Goal: Task Accomplishment & Management: Complete application form

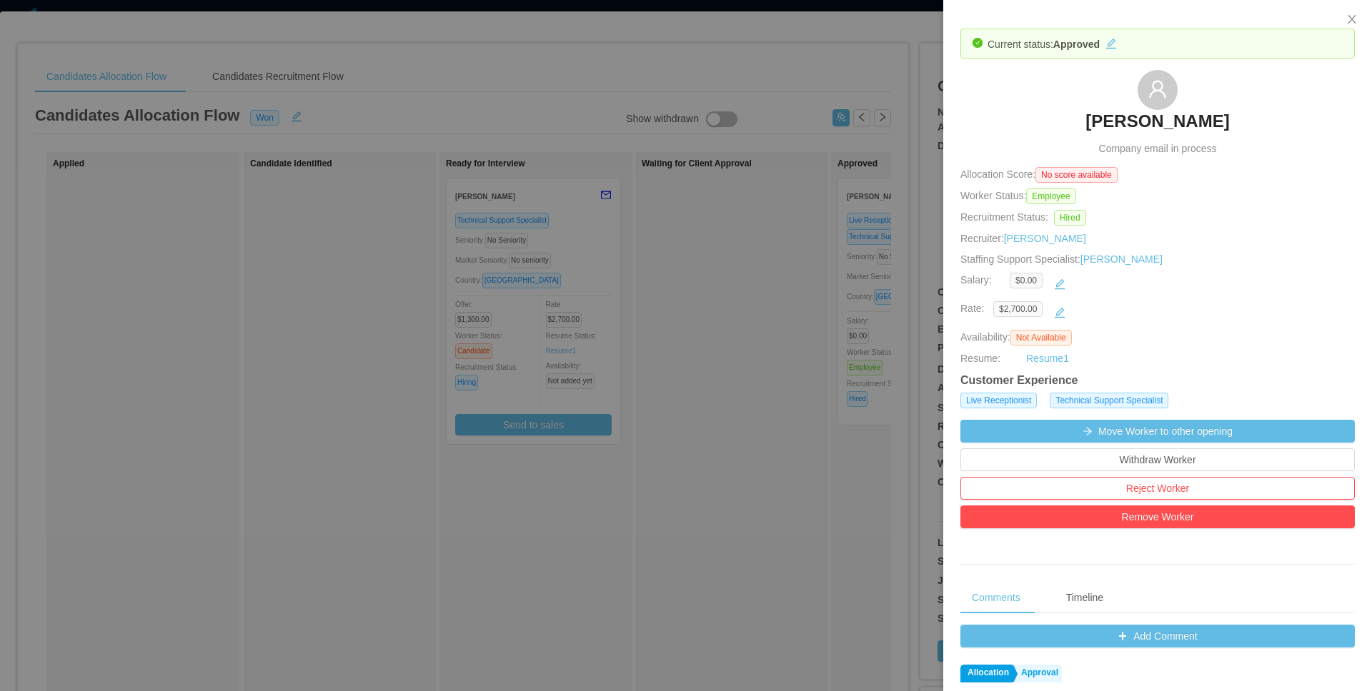
scroll to position [0, 536]
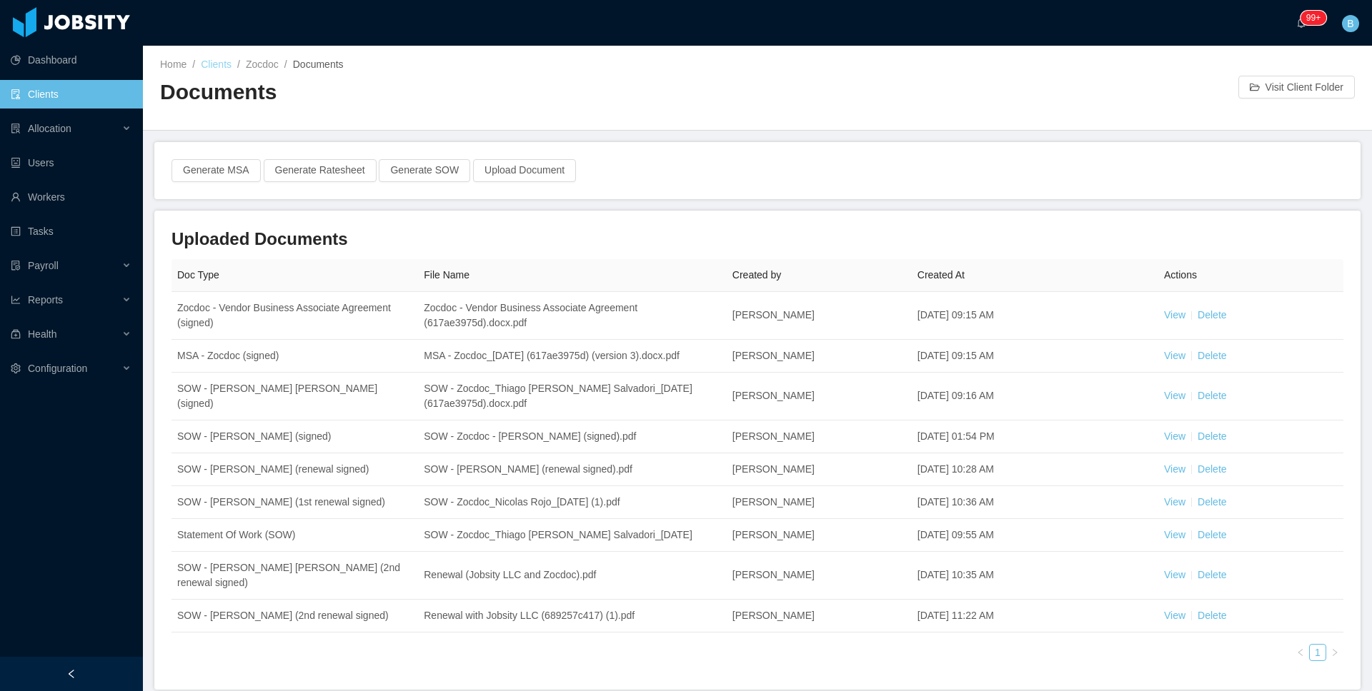
click at [225, 64] on link "Clients" at bounding box center [216, 64] width 31 height 11
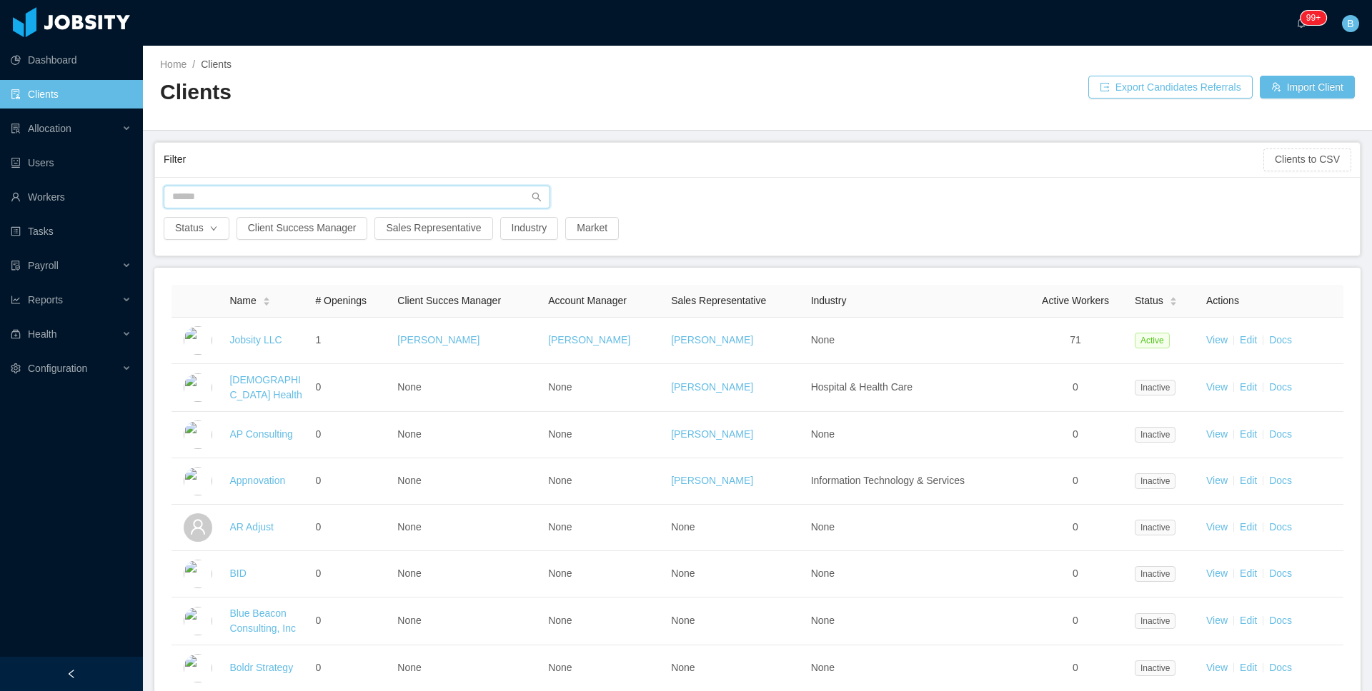
click at [324, 194] on input "text" at bounding box center [357, 197] width 386 height 23
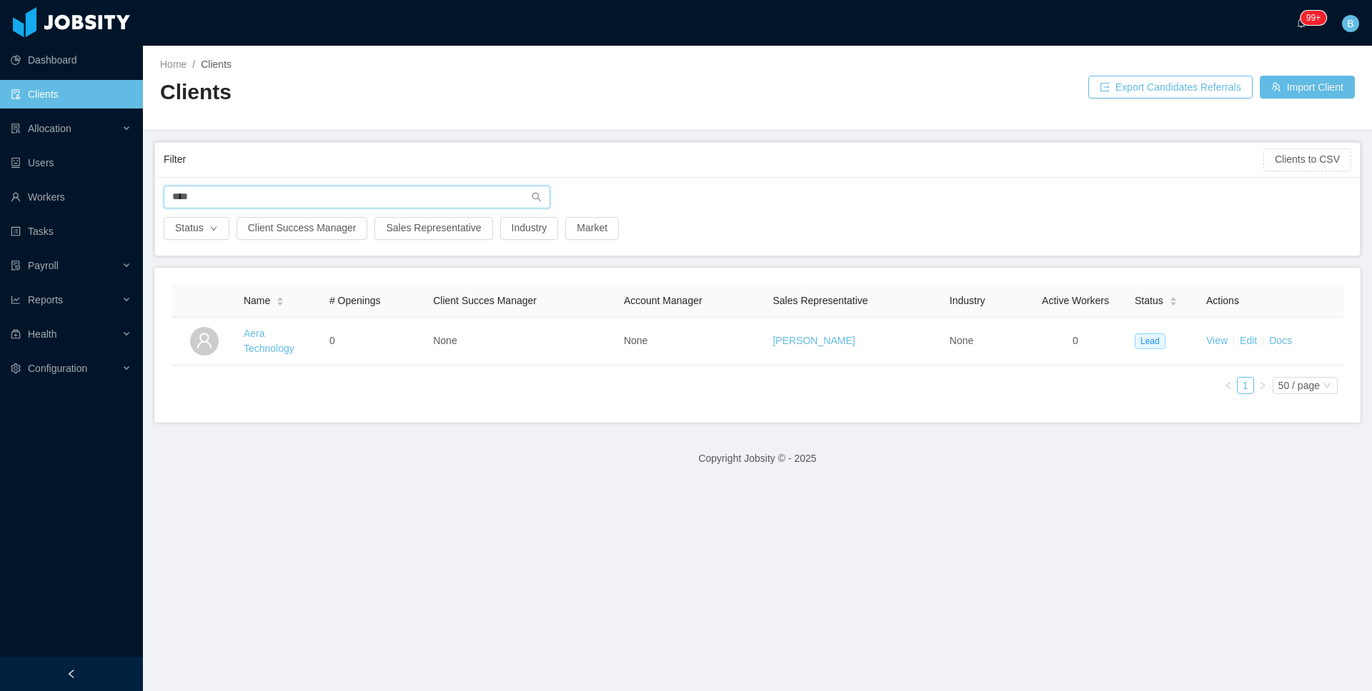
type input "****"
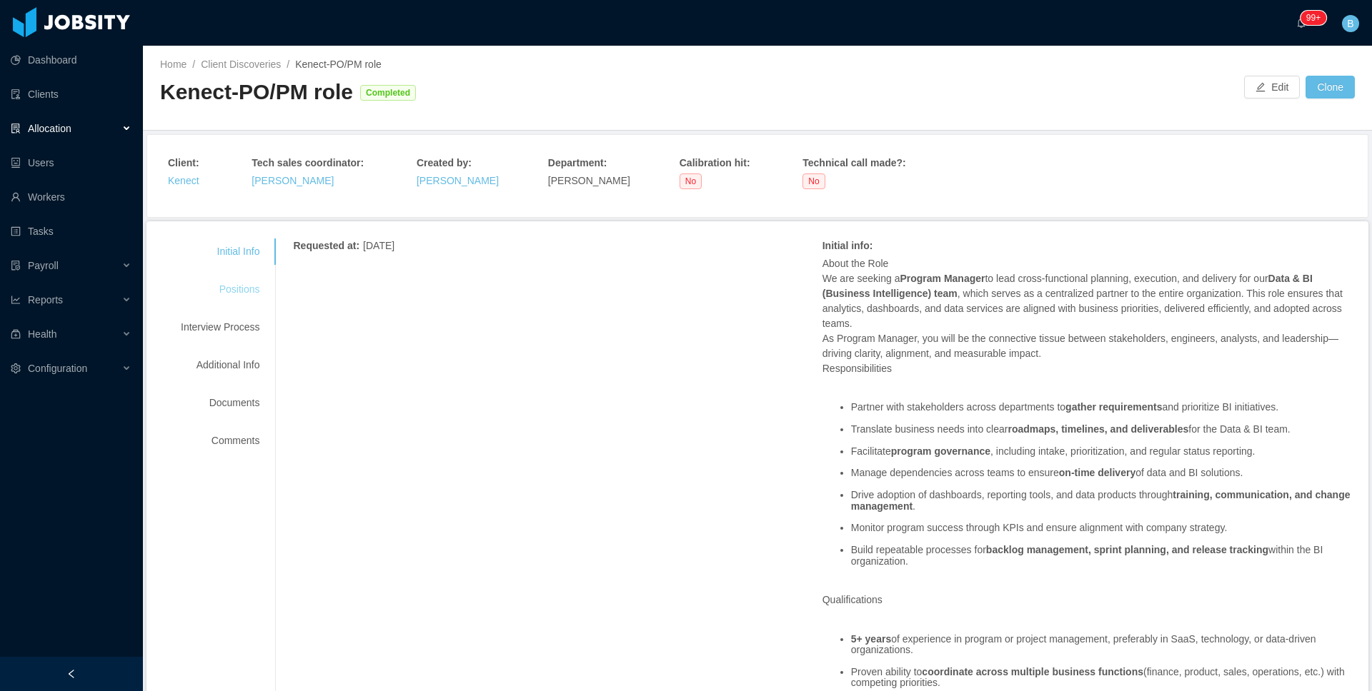
click at [214, 286] on div "Positions" at bounding box center [220, 289] width 113 height 26
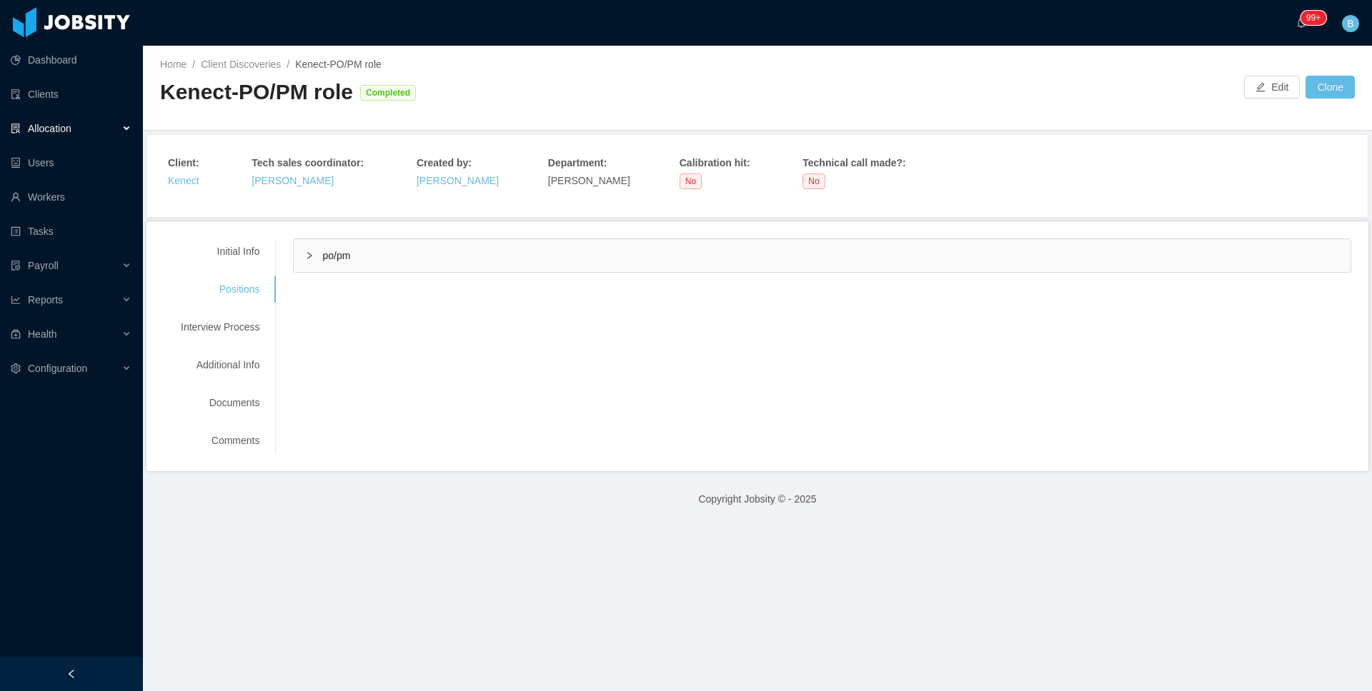
click at [410, 266] on div "po/pm" at bounding box center [822, 255] width 1057 height 33
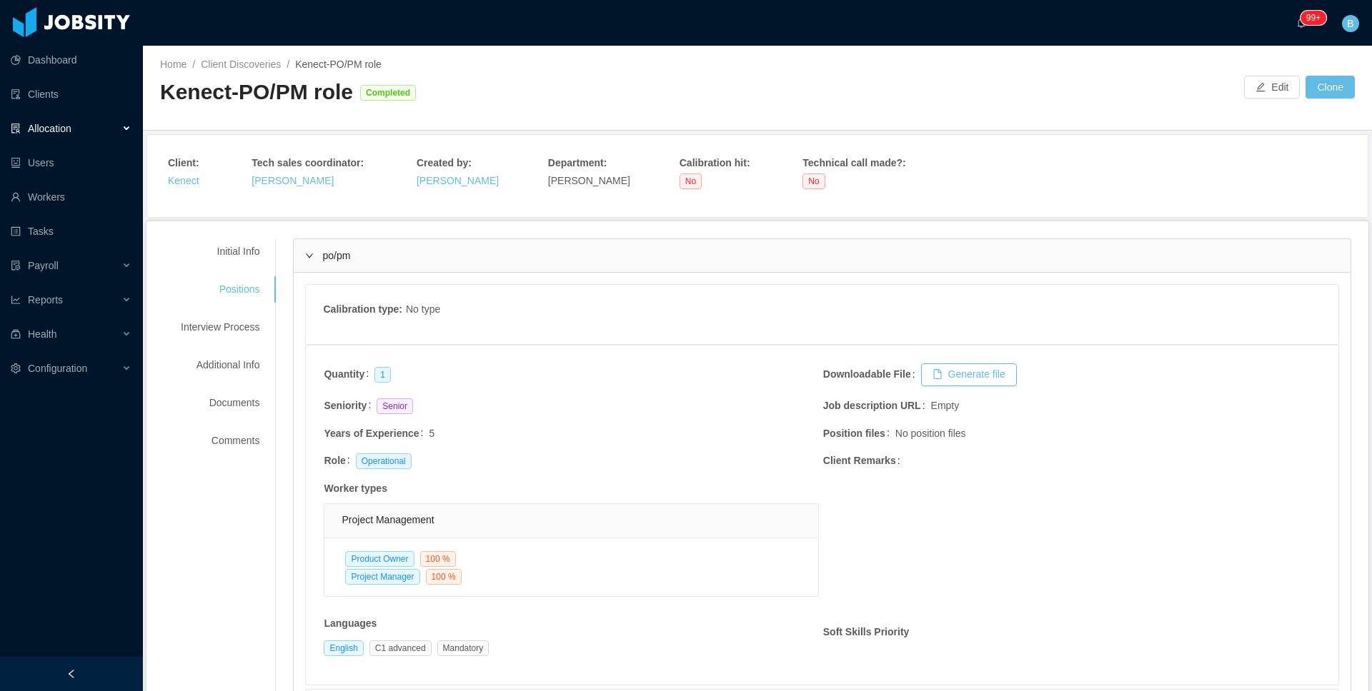
click at [409, 265] on div "po/pm" at bounding box center [822, 255] width 1057 height 33
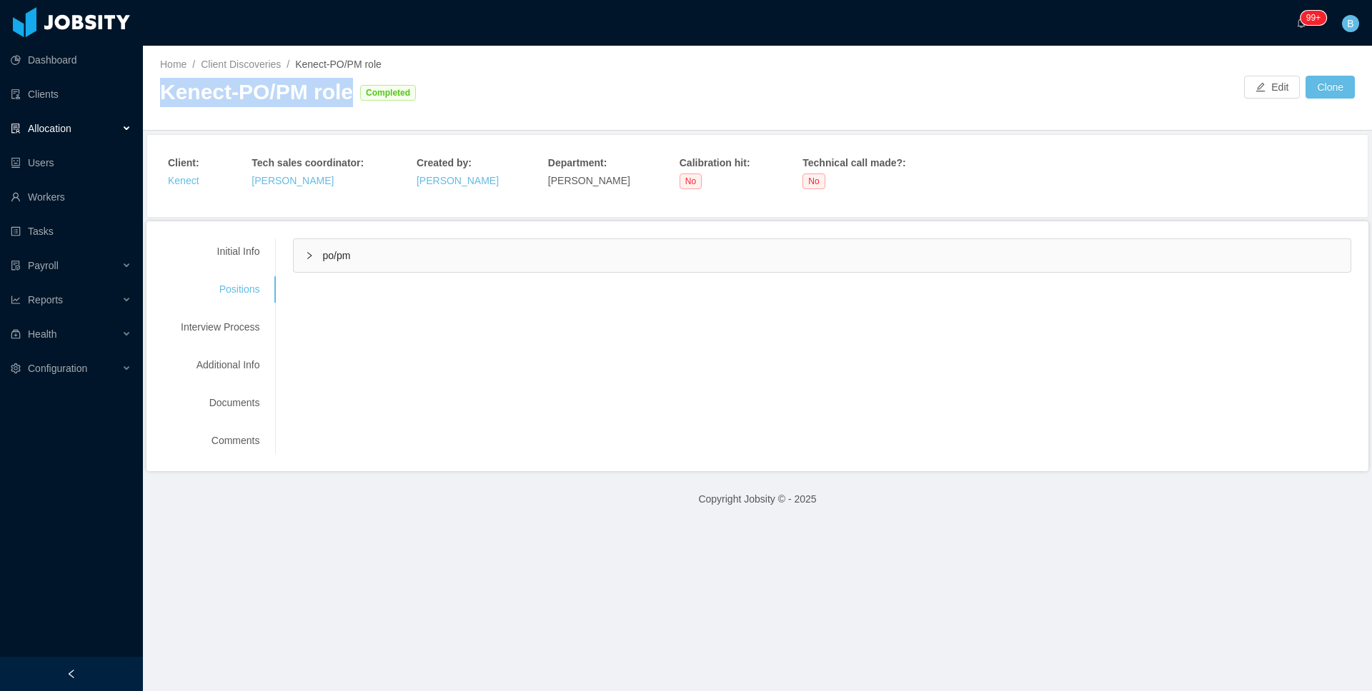
drag, startPoint x: 349, startPoint y: 99, endPoint x: 161, endPoint y: 101, distance: 188.6
click at [161, 101] on div "Kenect-PO/PM role Completed" at bounding box center [458, 92] width 597 height 29
copy div "Kenect-PO/PM role"
click at [416, 234] on div "Initial Info Positions Interview Process Additional Info Documents Comments Req…" at bounding box center [757, 346] width 1222 height 250
click at [416, 249] on div "po/pm" at bounding box center [822, 255] width 1057 height 33
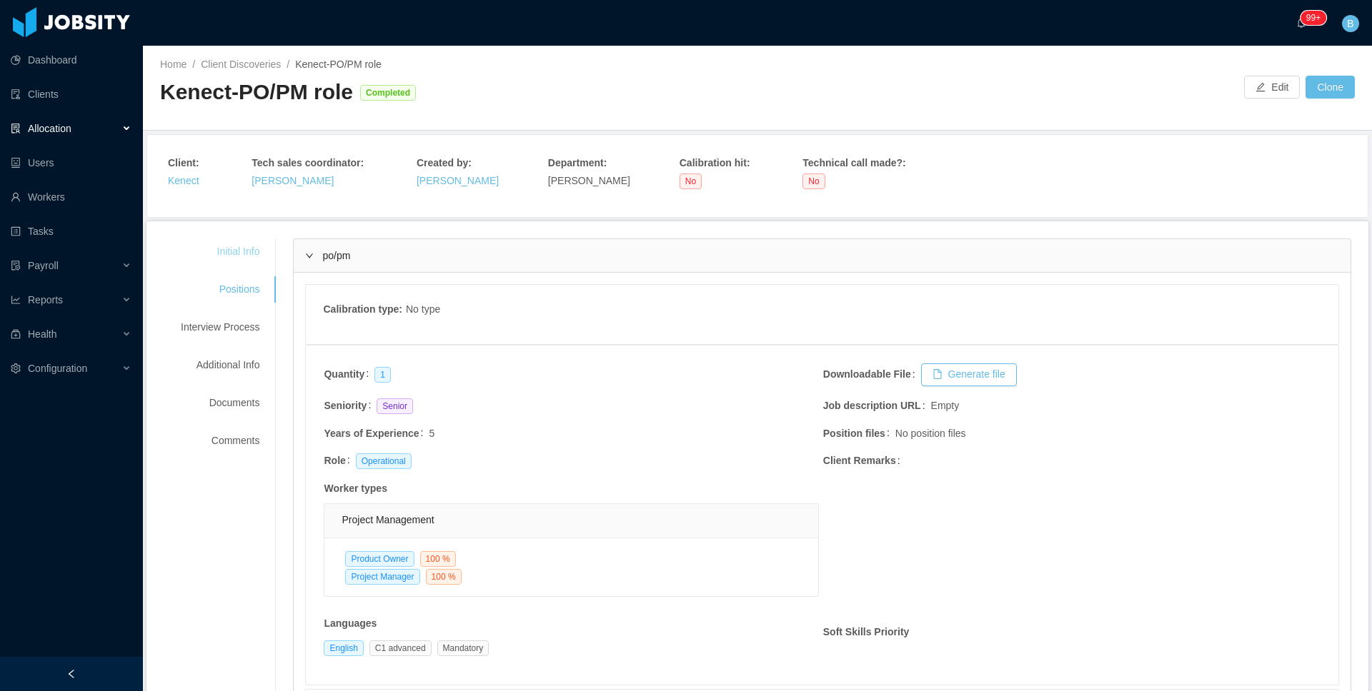
click at [252, 248] on div "Initial Info" at bounding box center [220, 252] width 113 height 26
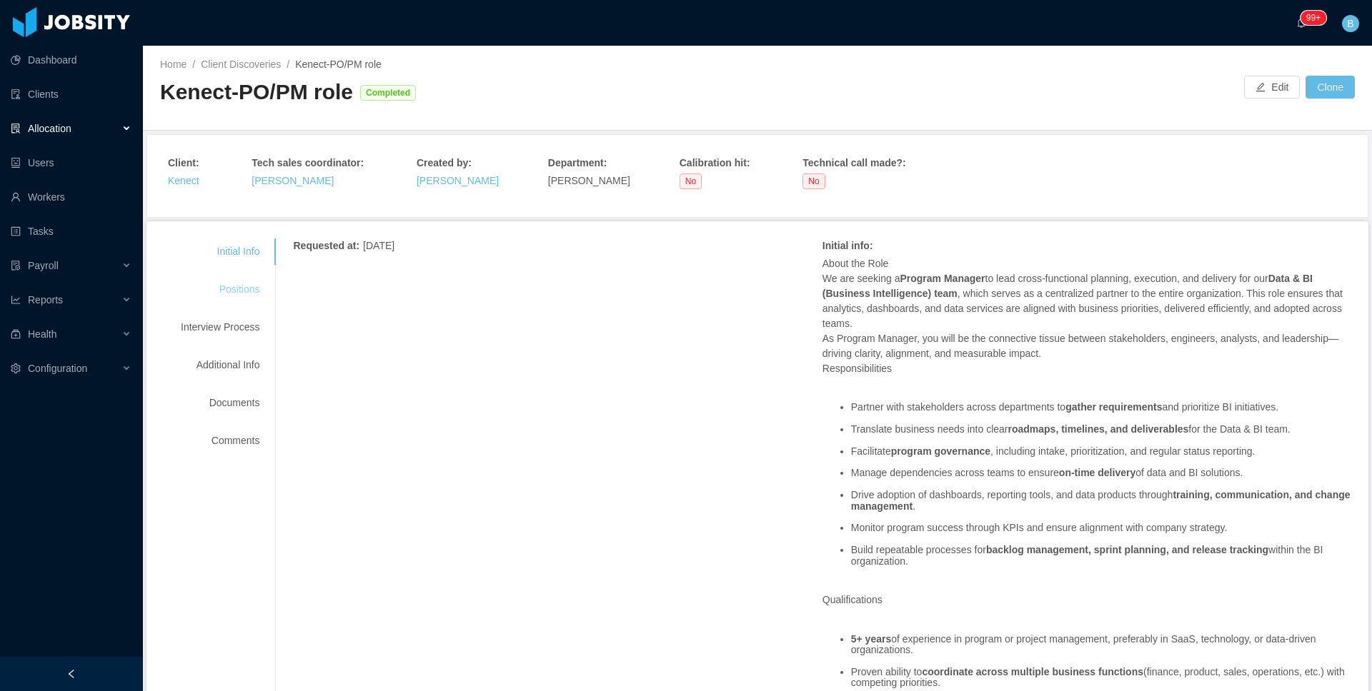
click at [239, 294] on div "Positions" at bounding box center [220, 289] width 113 height 26
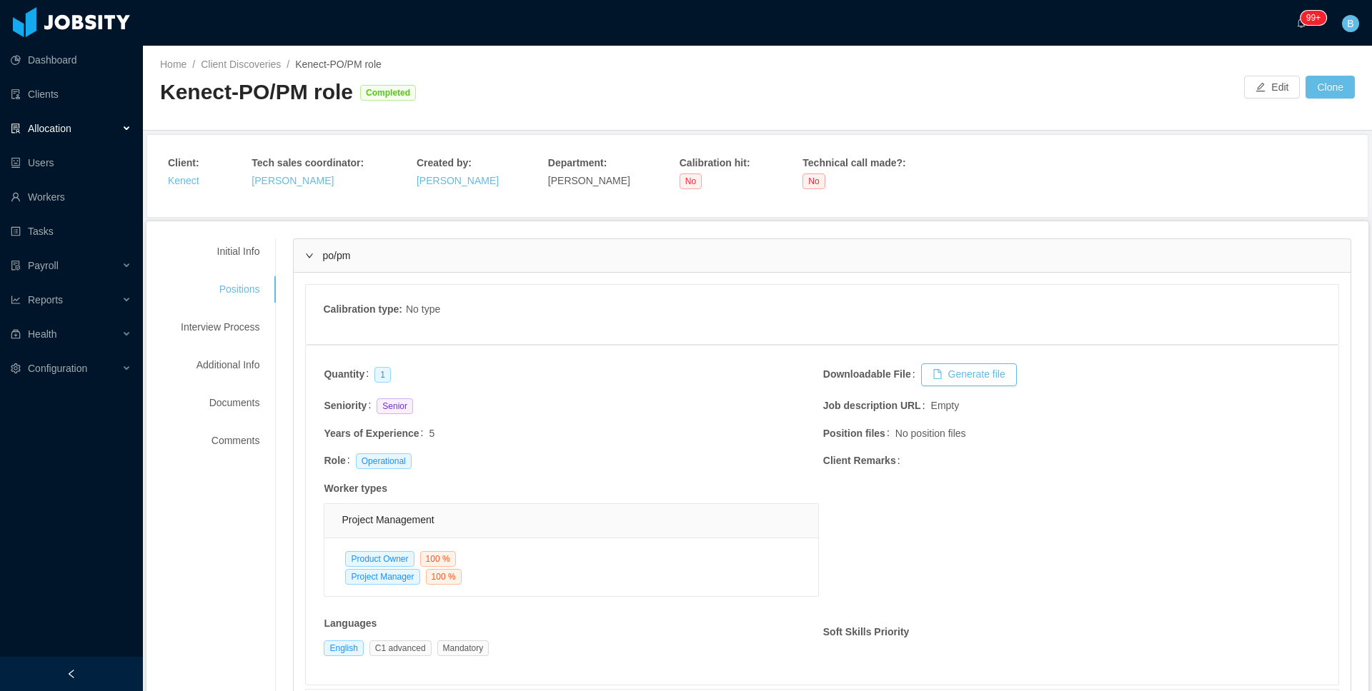
click at [404, 261] on div "po/pm" at bounding box center [822, 255] width 1057 height 33
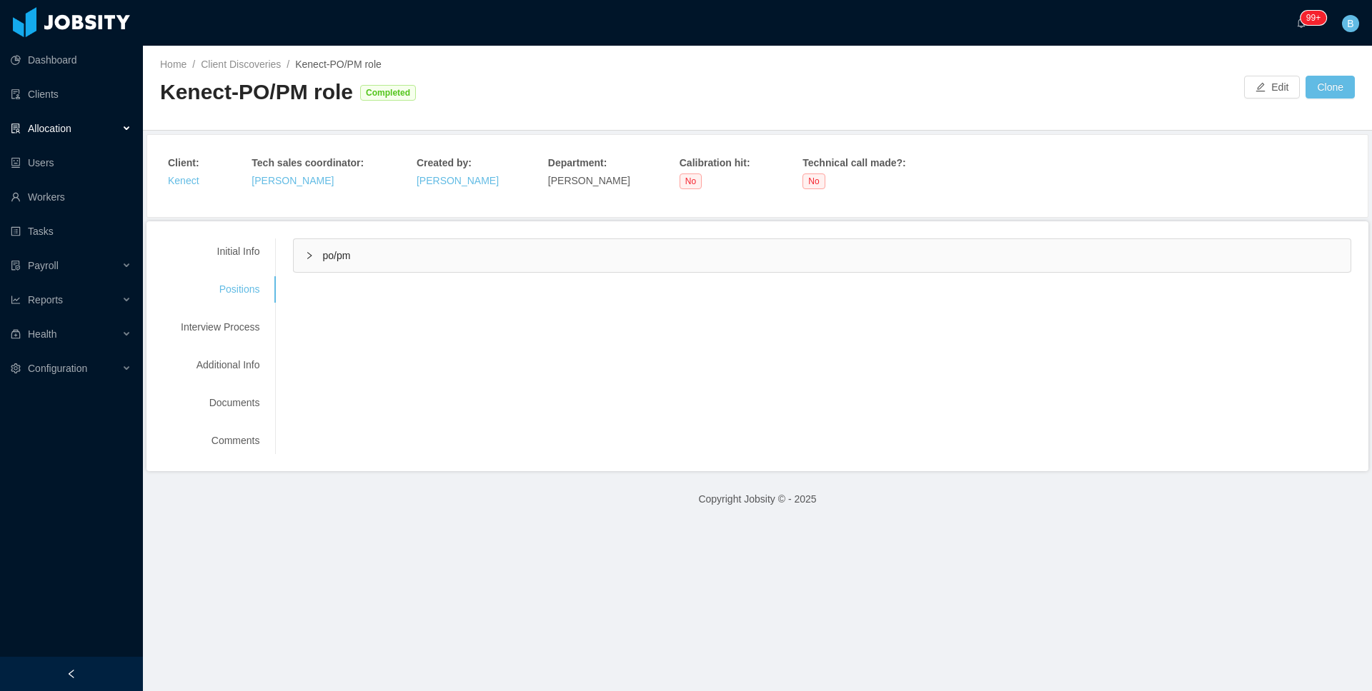
click at [402, 259] on div "po/pm" at bounding box center [822, 255] width 1057 height 33
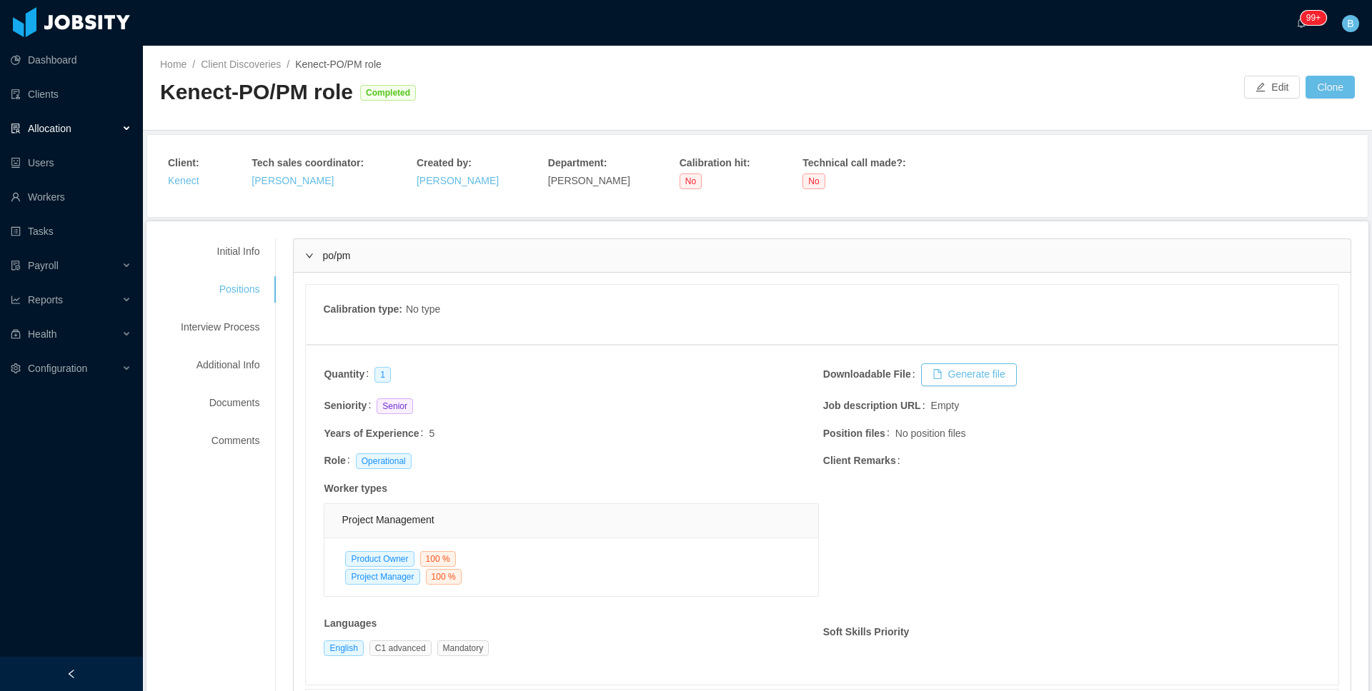
click at [399, 258] on div "po/pm" at bounding box center [822, 255] width 1057 height 33
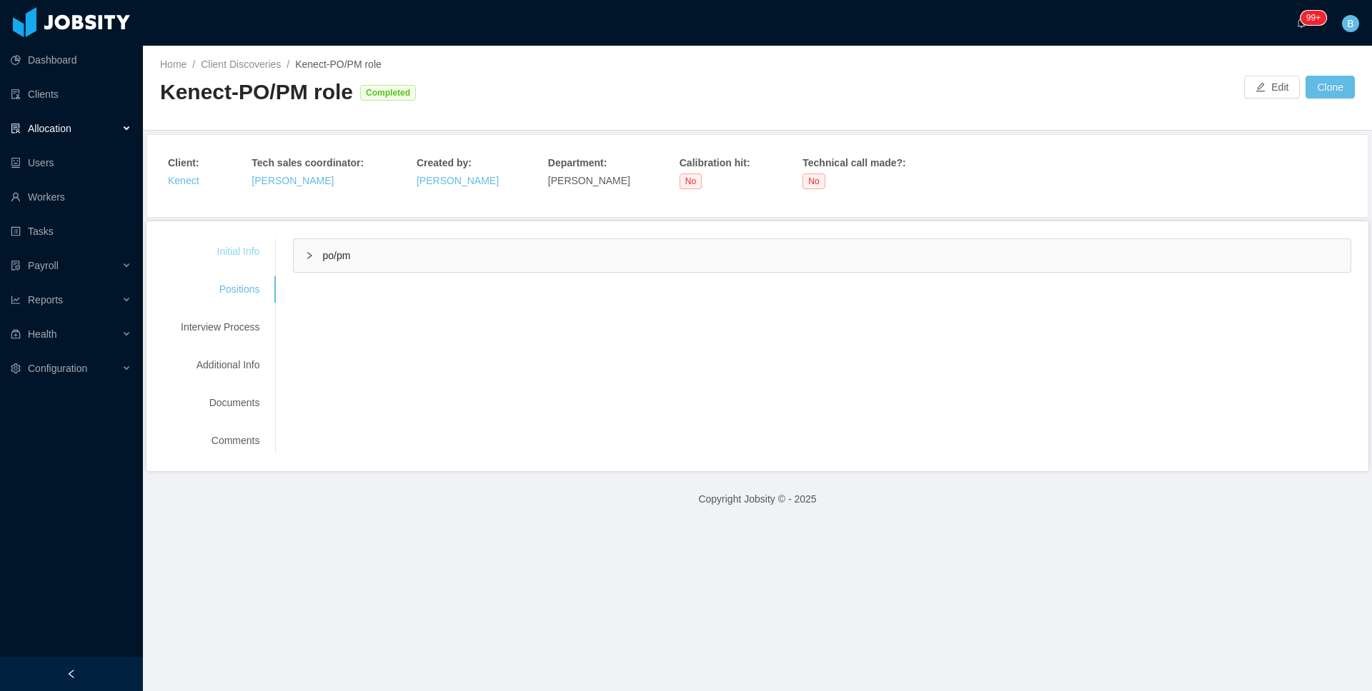
click at [227, 252] on div "Initial Info" at bounding box center [220, 252] width 113 height 26
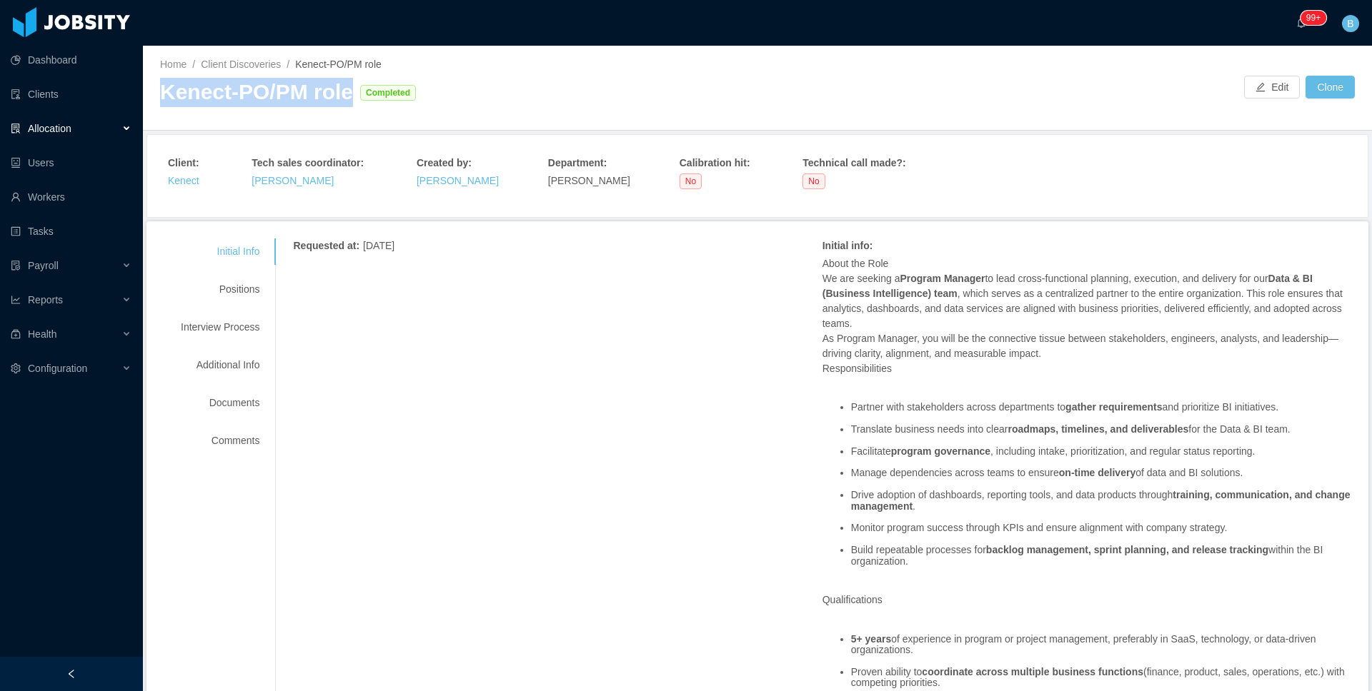
drag, startPoint x: 349, startPoint y: 103, endPoint x: 164, endPoint y: 94, distance: 185.9
click at [164, 94] on div "Kenect-PO/PM role Completed" at bounding box center [458, 92] width 597 height 29
copy div "Kenect-PO/PM role"
click at [51, 123] on span "Allocation" at bounding box center [50, 128] width 44 height 11
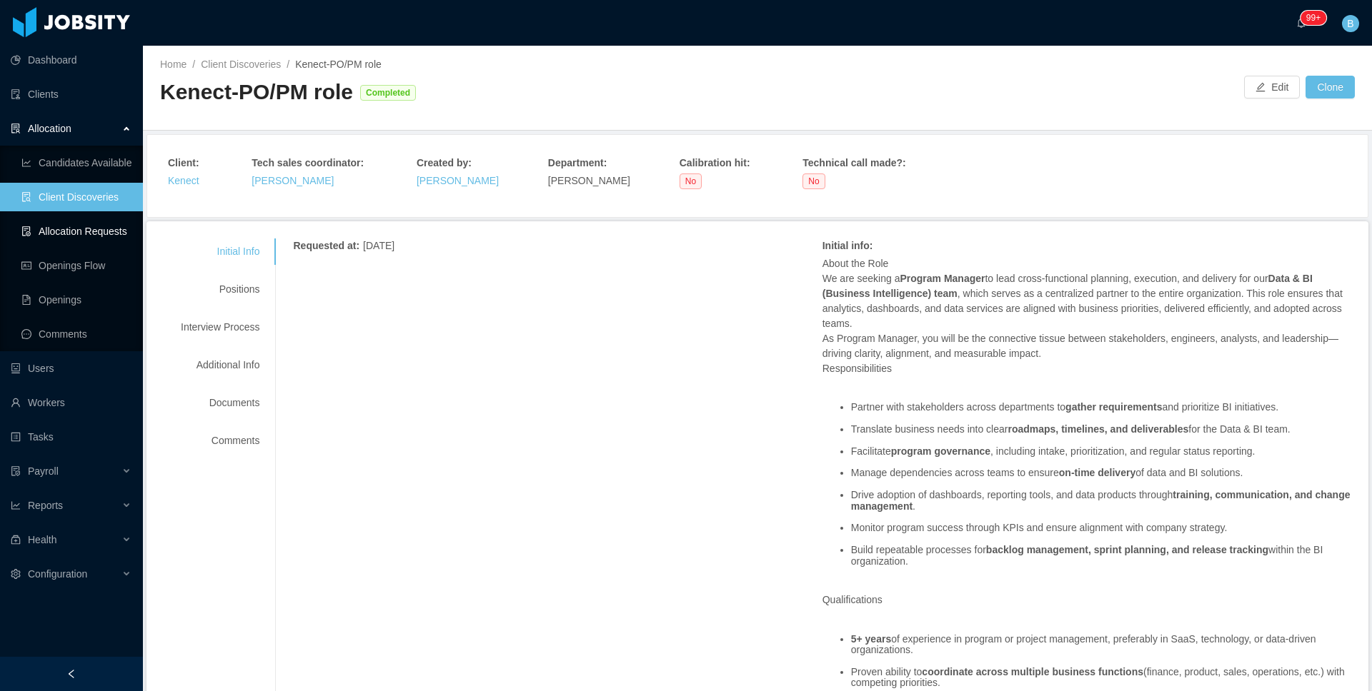
click at [72, 238] on link "Allocation Requests" at bounding box center [76, 231] width 110 height 29
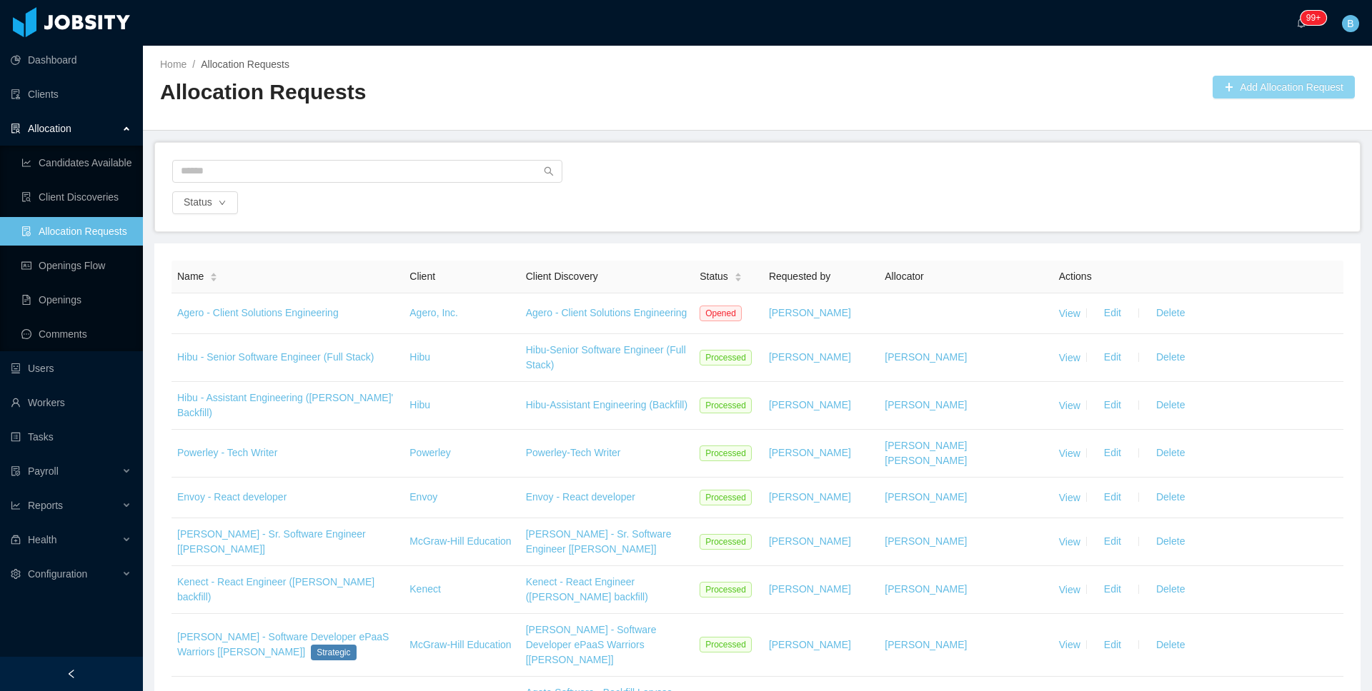
click at [1297, 86] on button "Add Allocation Request" at bounding box center [1283, 87] width 142 height 23
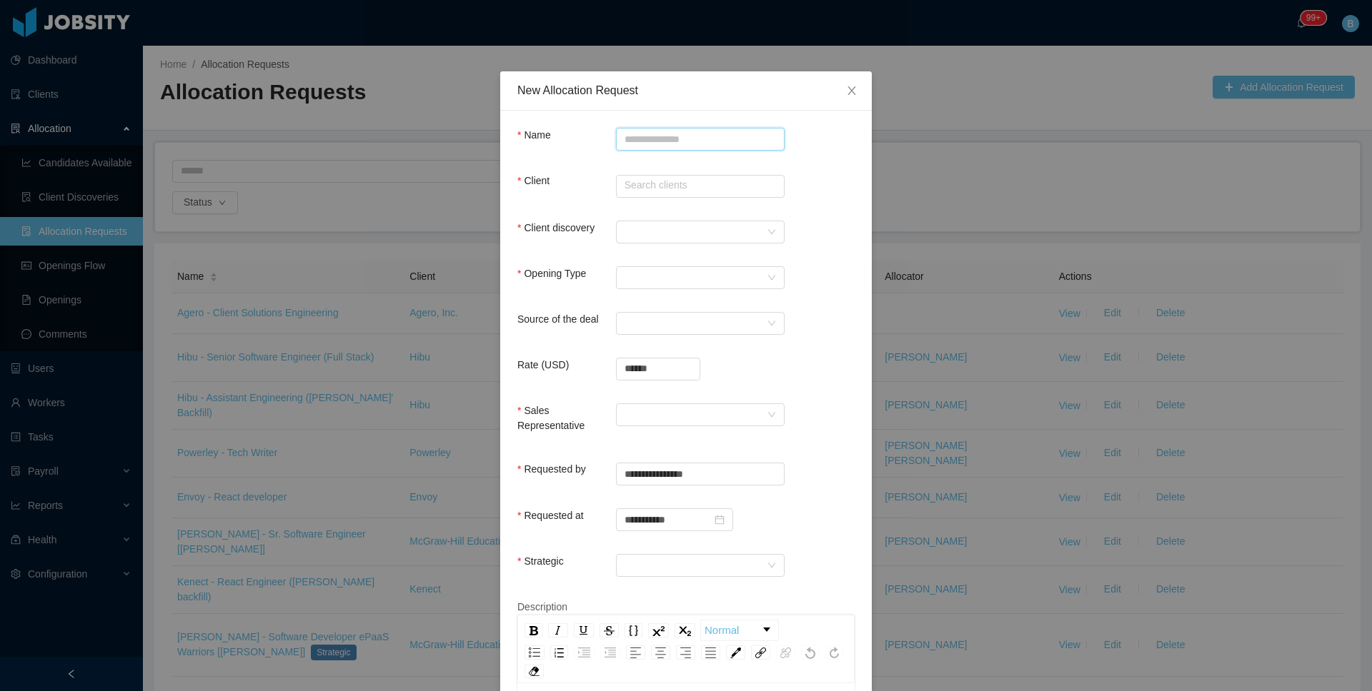
click at [665, 147] on input "Name" at bounding box center [700, 139] width 169 height 23
paste input "**********"
click at [655, 139] on input "**********" at bounding box center [700, 139] width 169 height 23
type input "**********"
click at [721, 185] on input "text" at bounding box center [700, 186] width 169 height 23
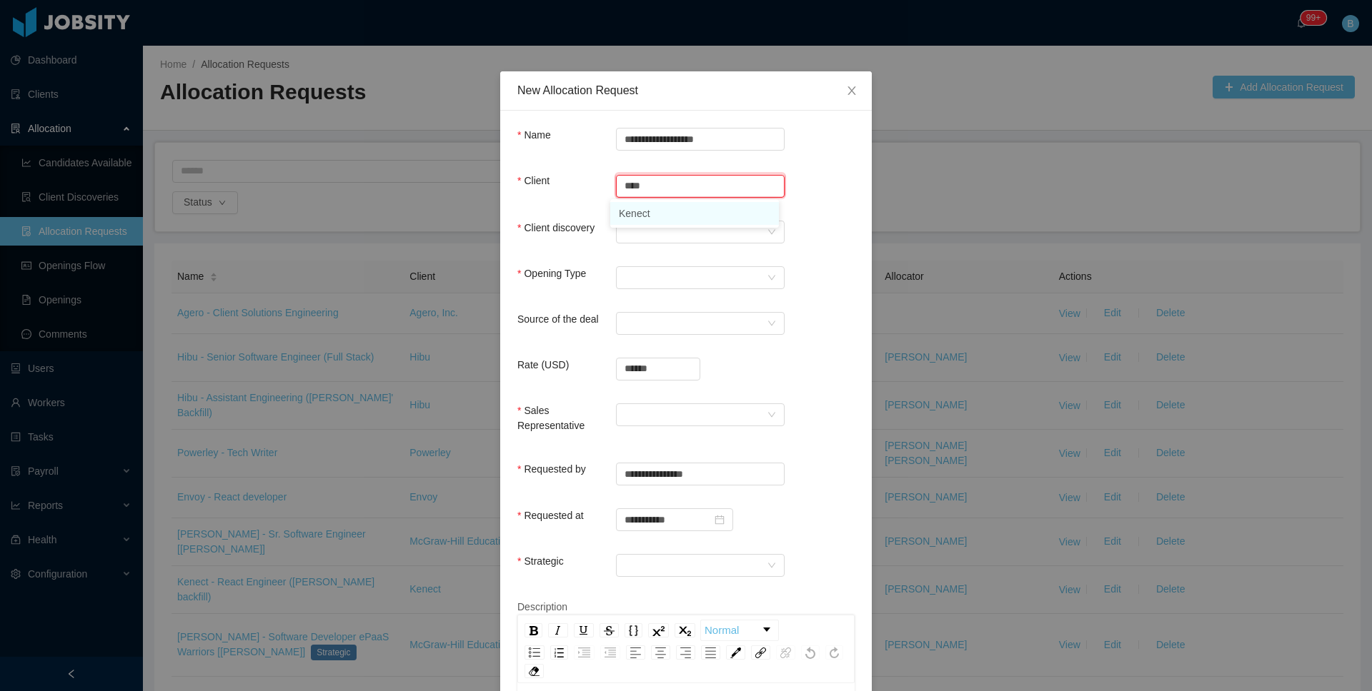
click at [672, 212] on li "Kenect" at bounding box center [694, 213] width 169 height 23
type input "******"
click at [652, 230] on div at bounding box center [695, 231] width 142 height 21
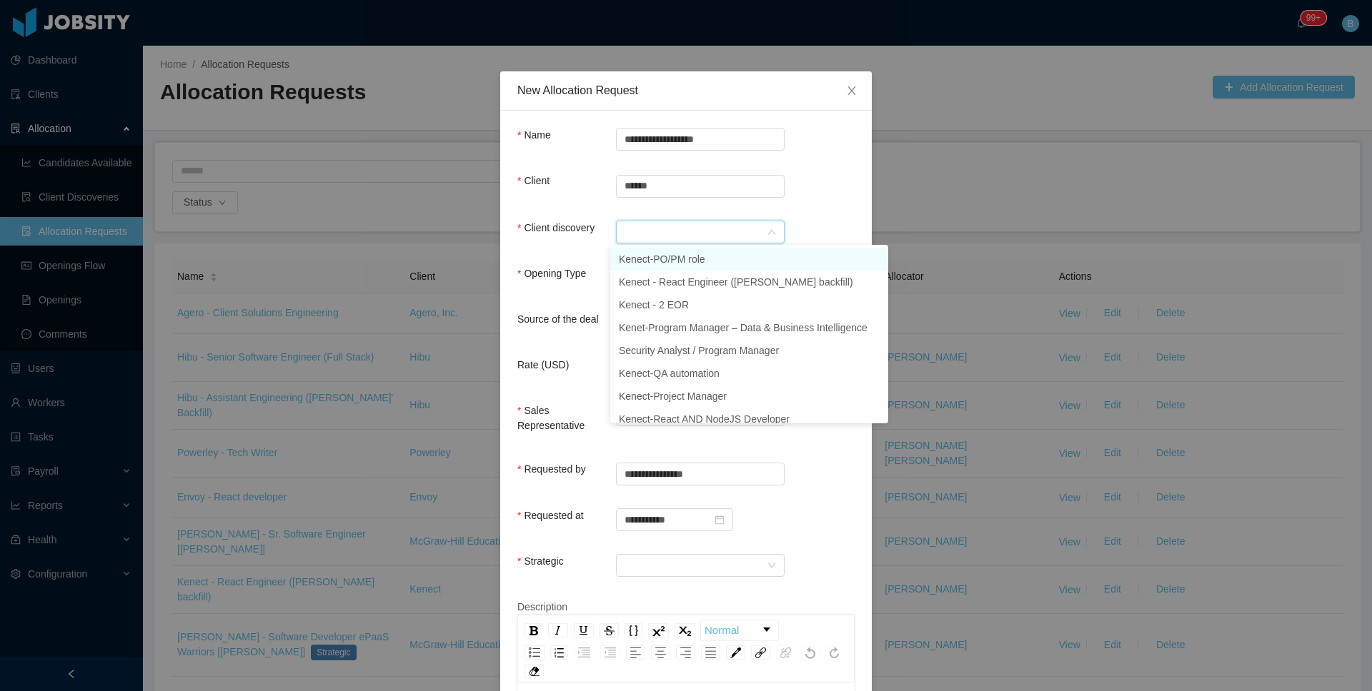
click at [679, 259] on li "Kenect-PO/PM role" at bounding box center [749, 259] width 278 height 23
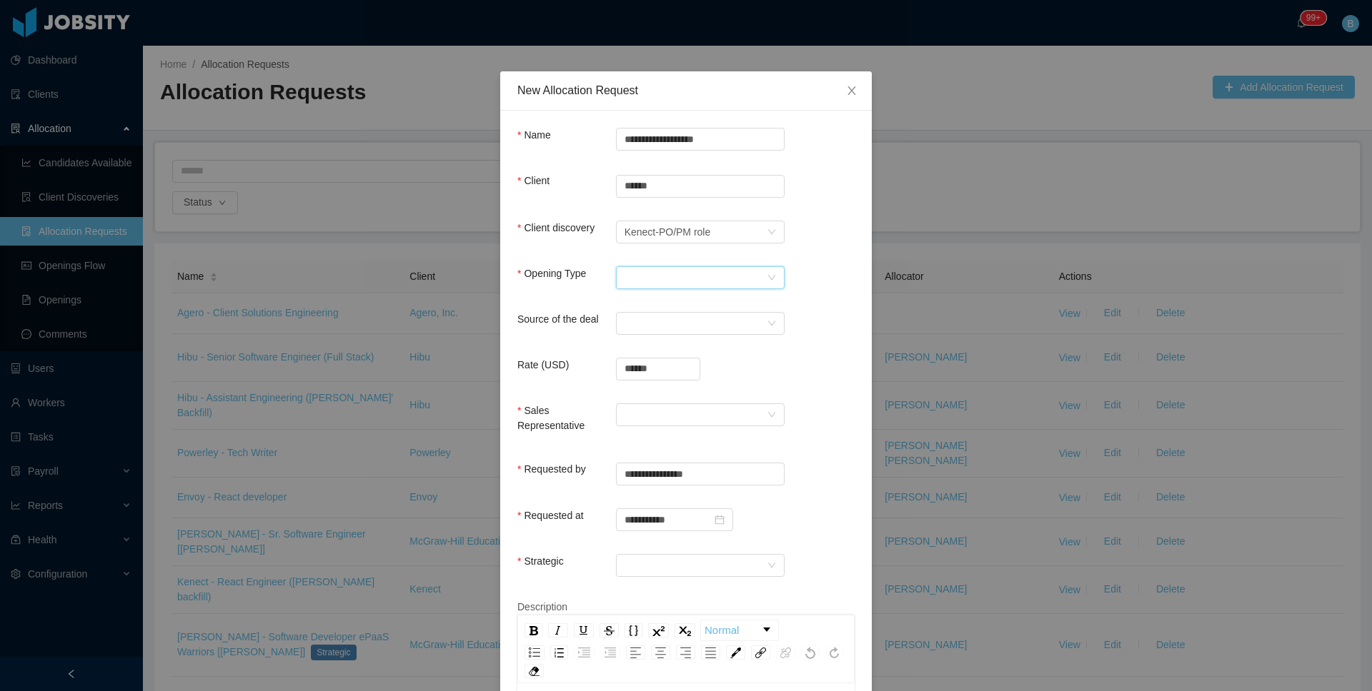
click at [654, 271] on div "Select Opening Type" at bounding box center [695, 277] width 142 height 21
click at [651, 319] on li "Upsale" at bounding box center [694, 327] width 169 height 23
click at [661, 317] on div "Select a Source" at bounding box center [695, 323] width 142 height 21
click at [652, 349] on li "CSM" at bounding box center [694, 350] width 169 height 23
click at [664, 371] on input "******" at bounding box center [657, 369] width 83 height 21
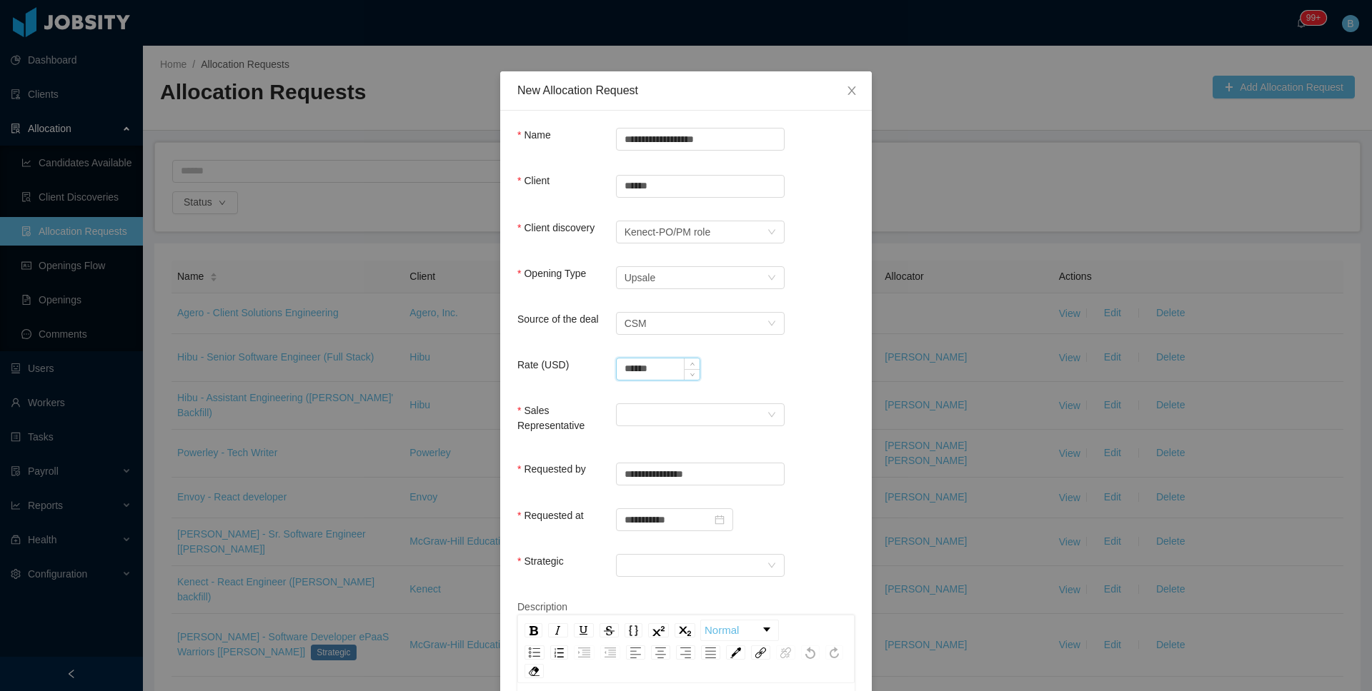
click at [664, 371] on input "******" at bounding box center [657, 369] width 83 height 21
type input "**********"
click at [666, 420] on div at bounding box center [695, 414] width 142 height 21
click at [671, 444] on li "Laura Cardona" at bounding box center [694, 442] width 169 height 23
drag, startPoint x: 662, startPoint y: 558, endPoint x: 663, endPoint y: 576, distance: 18.6
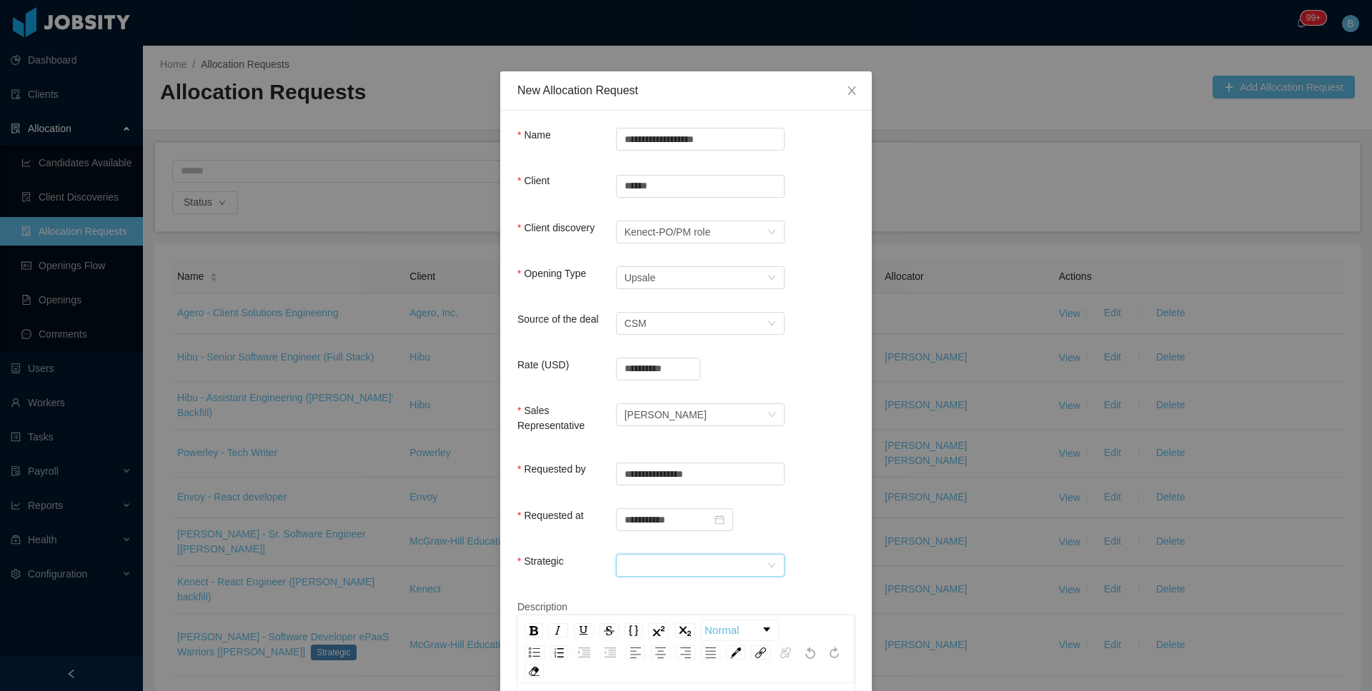
click at [662, 559] on div at bounding box center [695, 565] width 142 height 21
click at [664, 611] on li "No" at bounding box center [694, 615] width 169 height 23
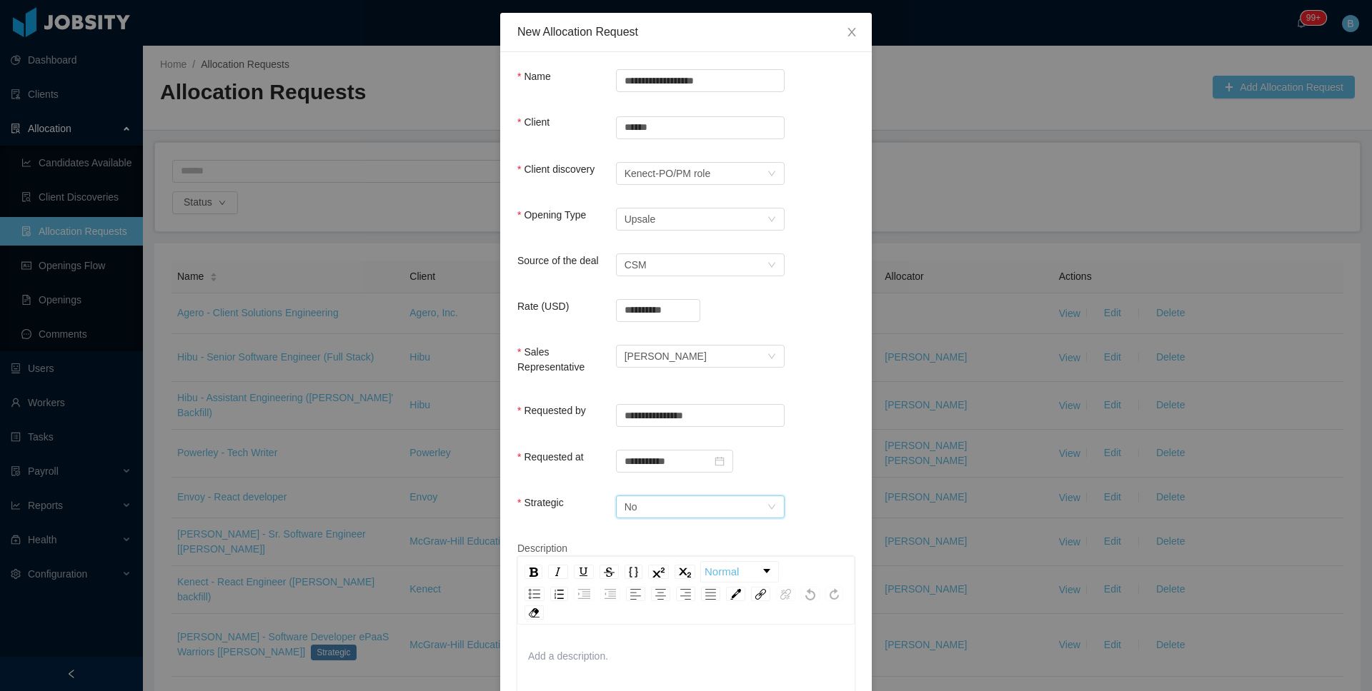
scroll to position [152, 0]
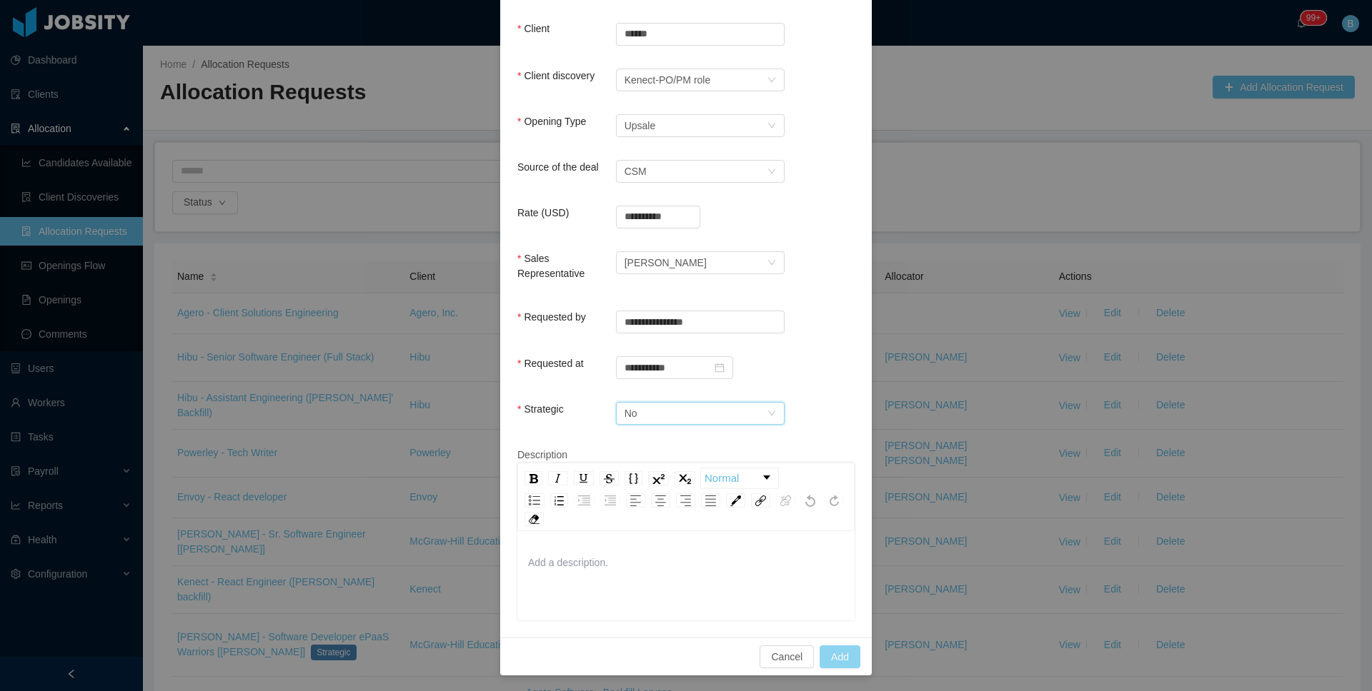
click at [838, 655] on button "Add" at bounding box center [839, 657] width 41 height 23
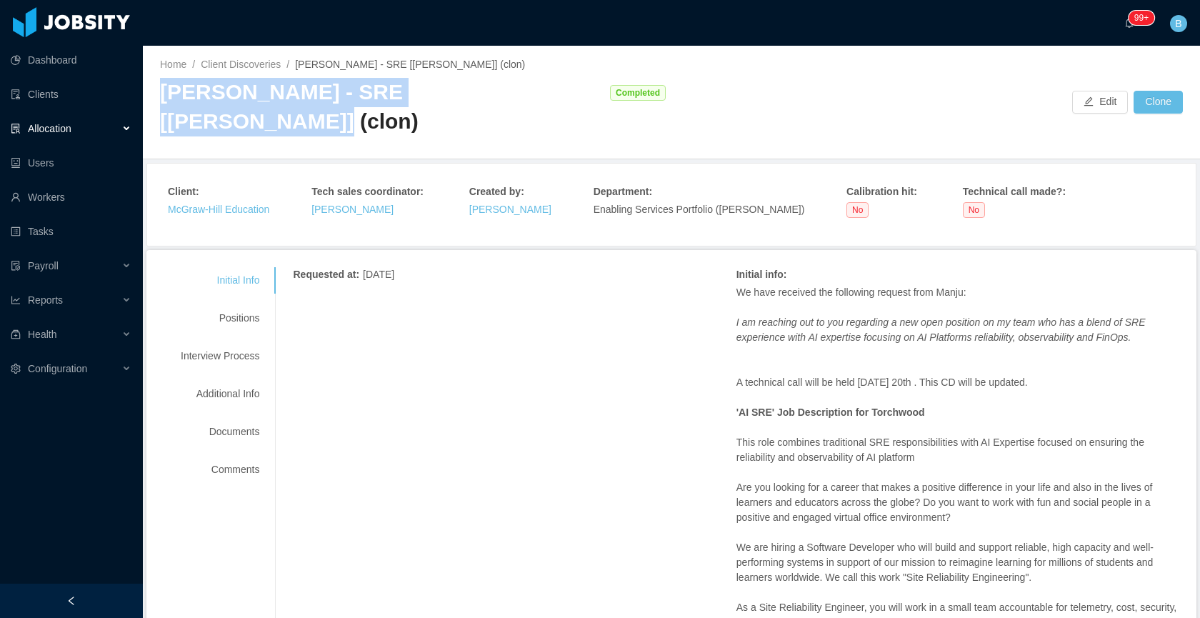
drag, startPoint x: 514, startPoint y: 96, endPoint x: 163, endPoint y: 99, distance: 351.5
click at [163, 99] on div "[PERSON_NAME] - SRE [[PERSON_NAME]] (clon)" at bounding box center [381, 107] width 443 height 58
copy div "[PERSON_NAME] - SRE [[PERSON_NAME]]"
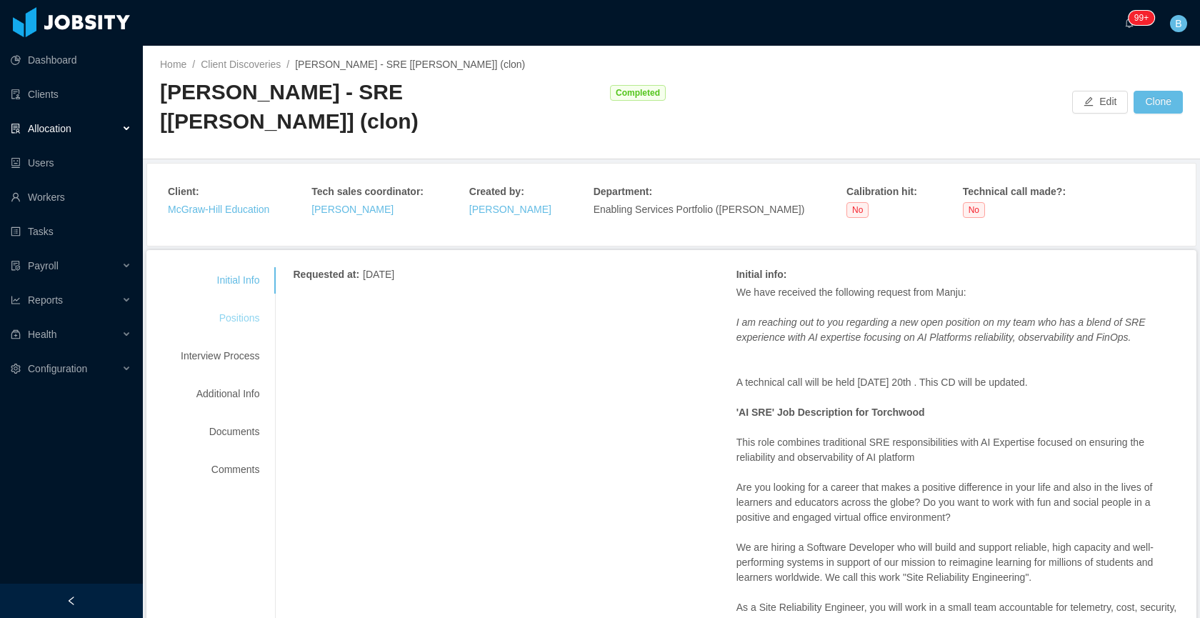
click at [249, 305] on div "Positions" at bounding box center [220, 318] width 113 height 26
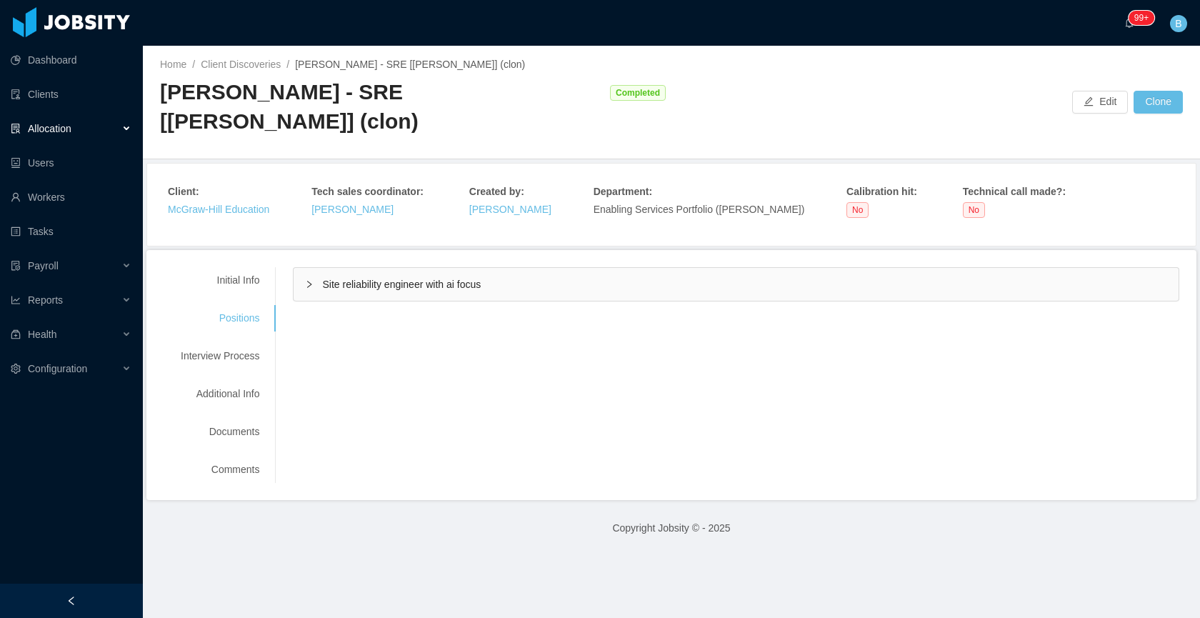
click at [461, 279] on span "Site reliability engineer with ai focus" at bounding box center [401, 284] width 159 height 11
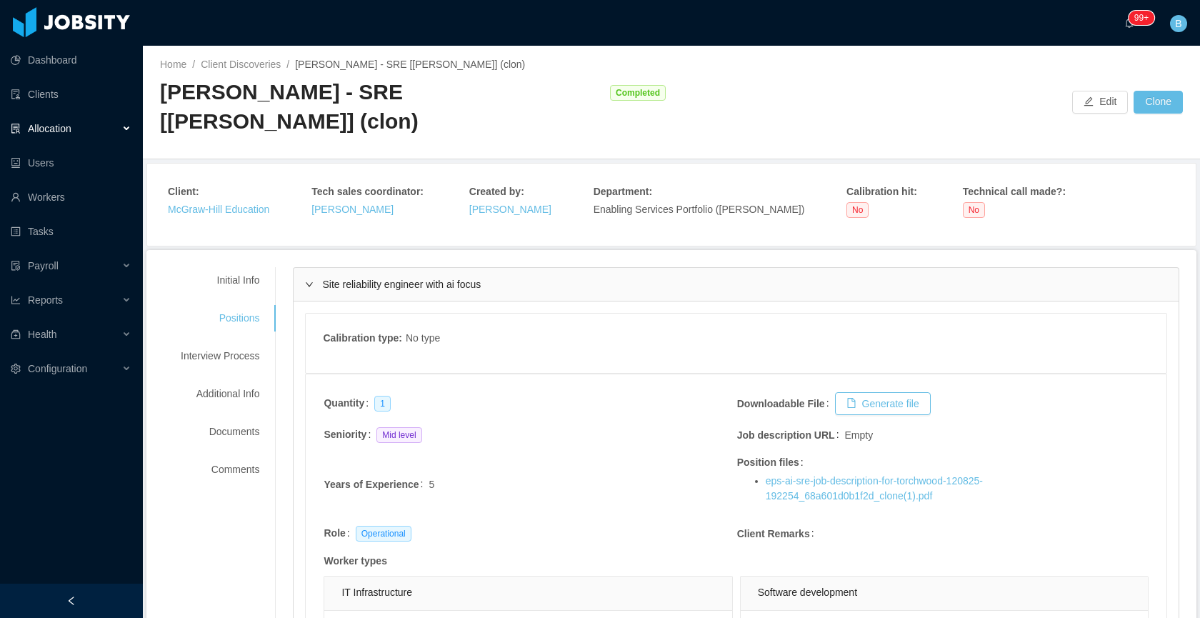
click at [523, 268] on div "Site reliability engineer with ai focus" at bounding box center [736, 284] width 885 height 33
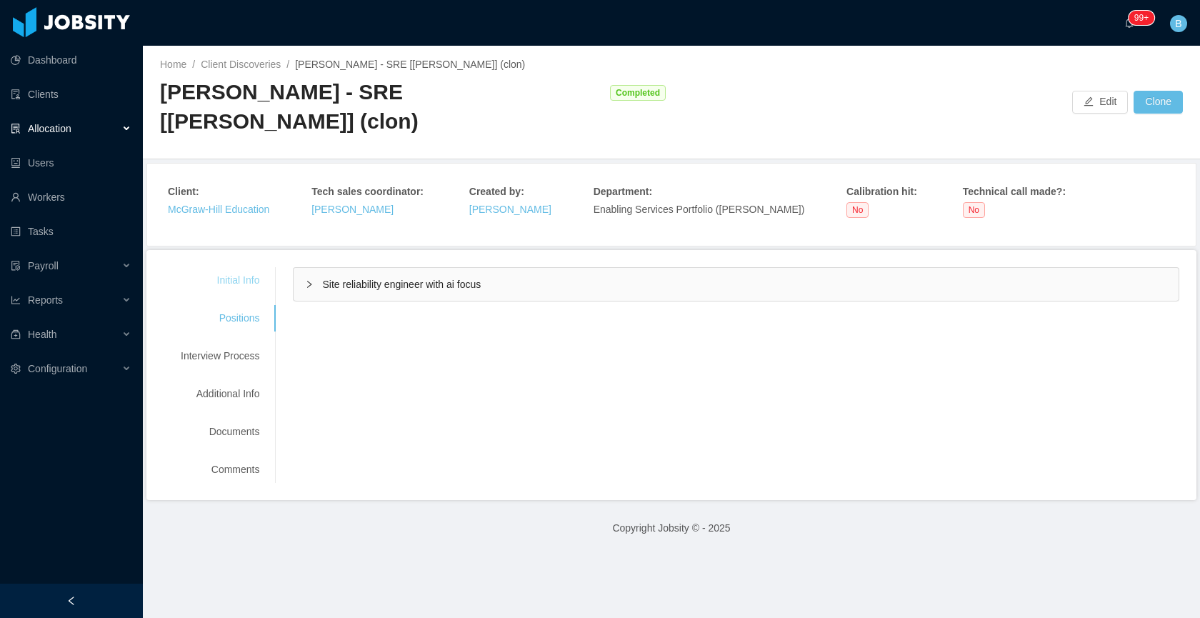
click at [226, 267] on div "Initial Info" at bounding box center [220, 280] width 113 height 26
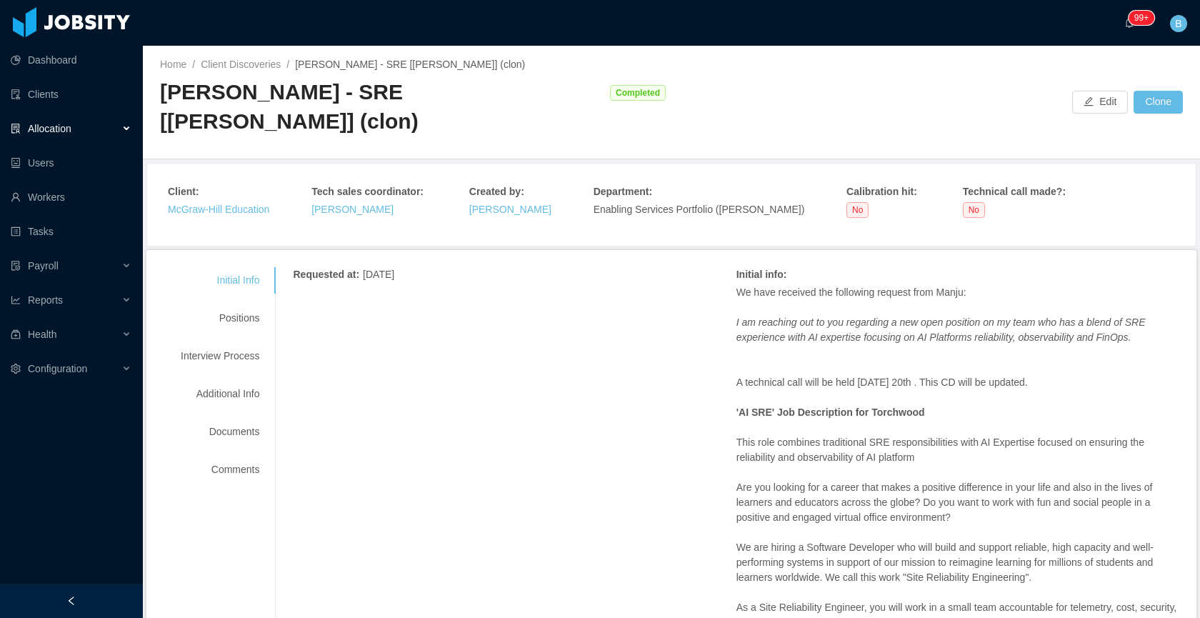
click at [556, 95] on div "[PERSON_NAME] - SRE [[PERSON_NAME]] (clon)" at bounding box center [381, 107] width 443 height 58
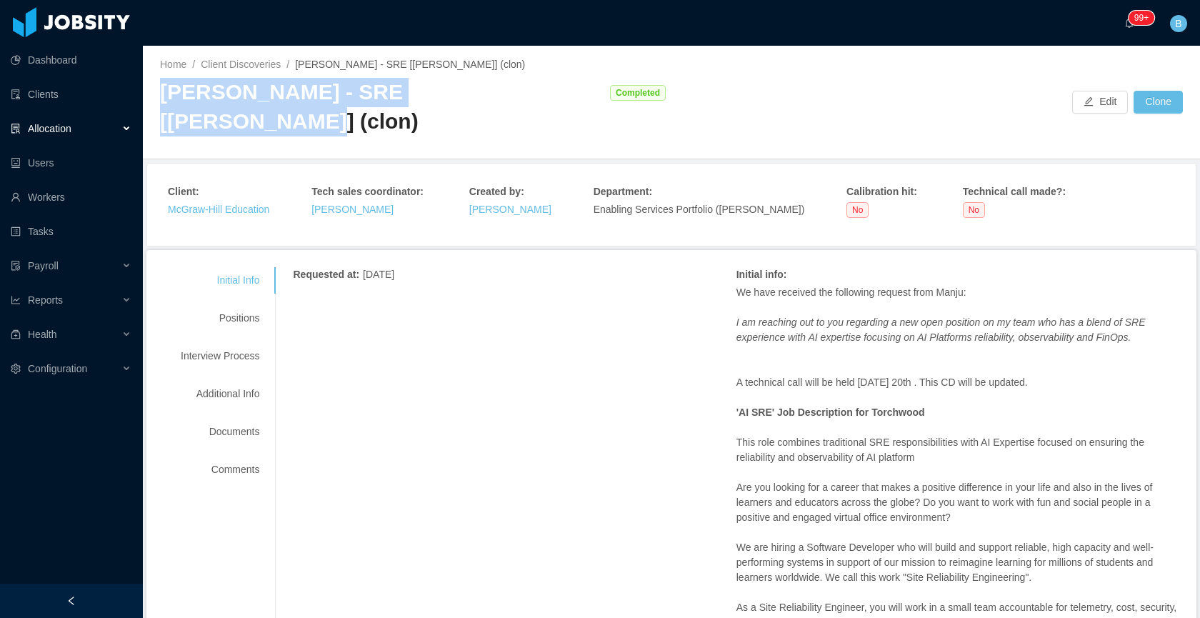
drag, startPoint x: 512, startPoint y: 96, endPoint x: 163, endPoint y: 88, distance: 349.4
click at [163, 88] on div "[PERSON_NAME] - SRE [[PERSON_NAME]] (clon)" at bounding box center [381, 107] width 443 height 58
copy div "[PERSON_NAME] - SRE [[PERSON_NAME]]"
drag, startPoint x: 234, startPoint y: 91, endPoint x: 424, endPoint y: 388, distance: 352.5
click at [424, 388] on main "Home / Client Discoveries / [PERSON_NAME] - SRE [[PERSON_NAME]] (clon) / [PERSO…" at bounding box center [671, 332] width 1057 height 572
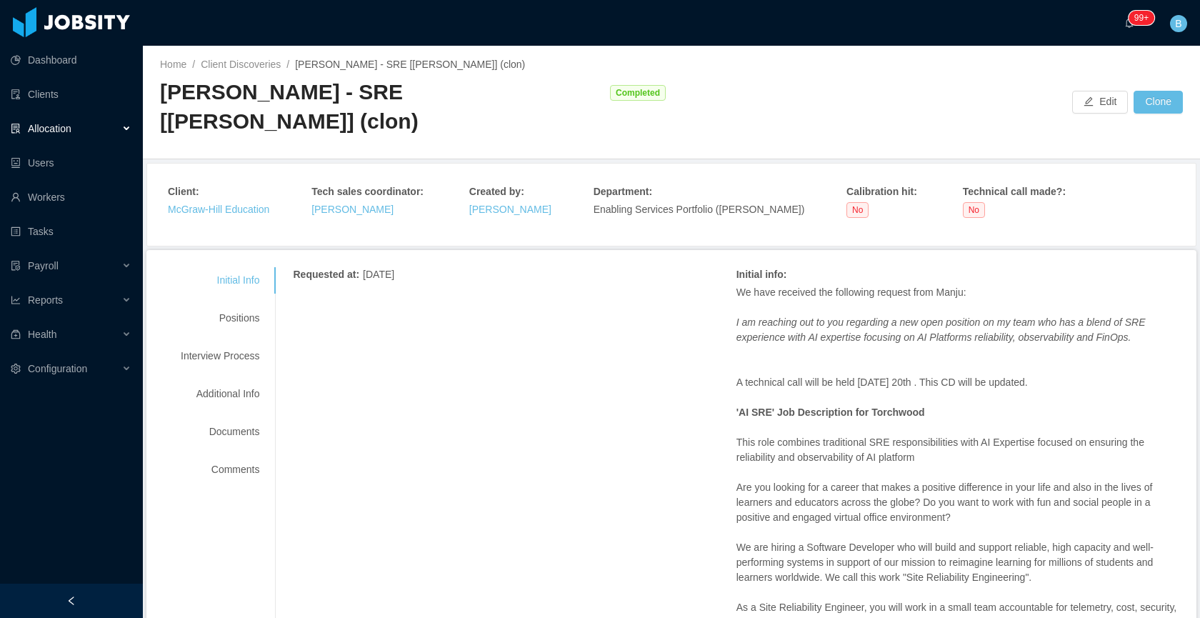
click at [76, 129] on div "Allocation" at bounding box center [71, 128] width 143 height 29
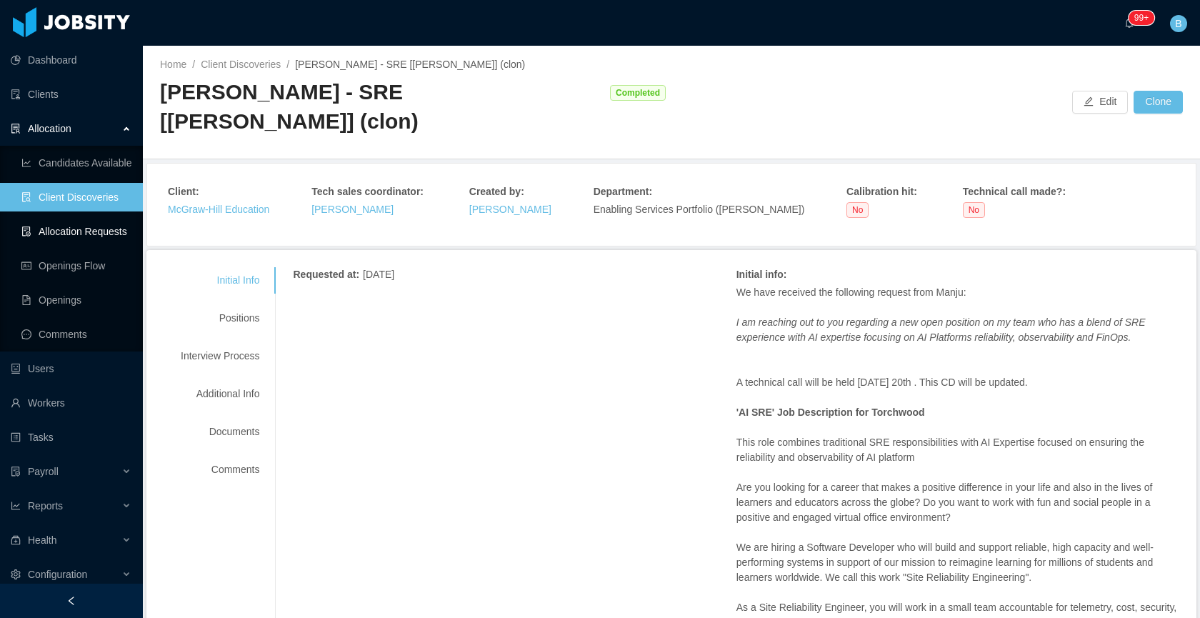
click at [74, 226] on link "Allocation Requests" at bounding box center [76, 231] width 110 height 29
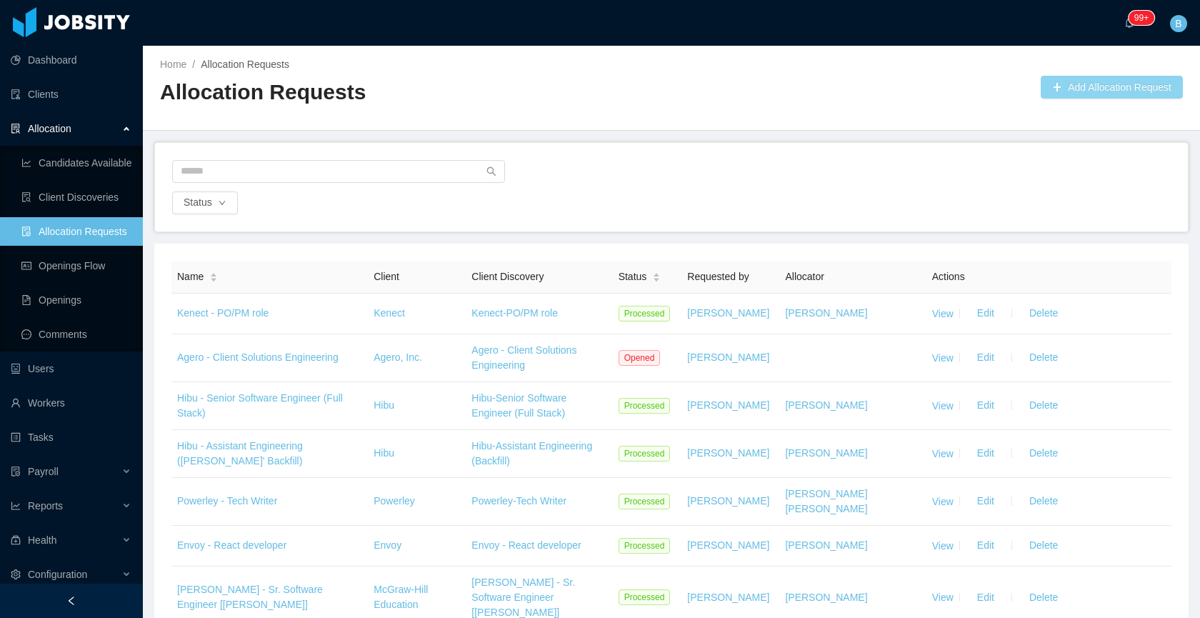
drag, startPoint x: 1077, startPoint y: 71, endPoint x: 1072, endPoint y: 79, distance: 9.6
click at [1077, 71] on div "Home / Allocation Requests / Allocation Requests Add Allocation Request" at bounding box center [671, 88] width 1057 height 85
click at [1072, 83] on button "Add Allocation Request" at bounding box center [1112, 87] width 142 height 23
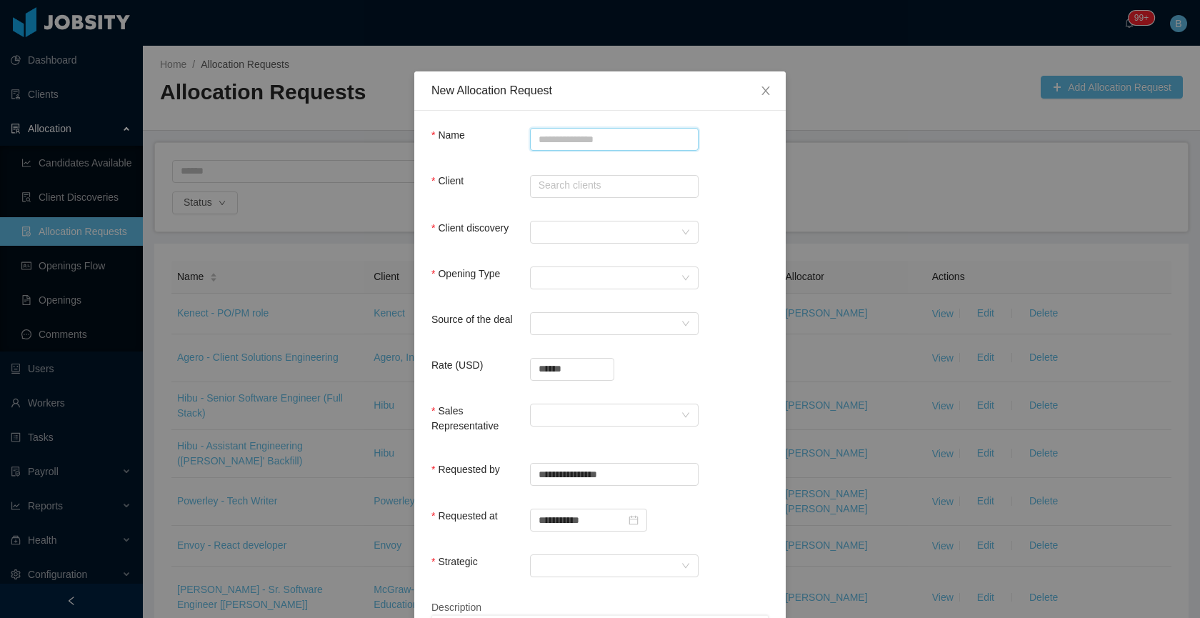
paste input "**********"
type input "**********"
click at [568, 191] on input "text" at bounding box center [614, 186] width 169 height 23
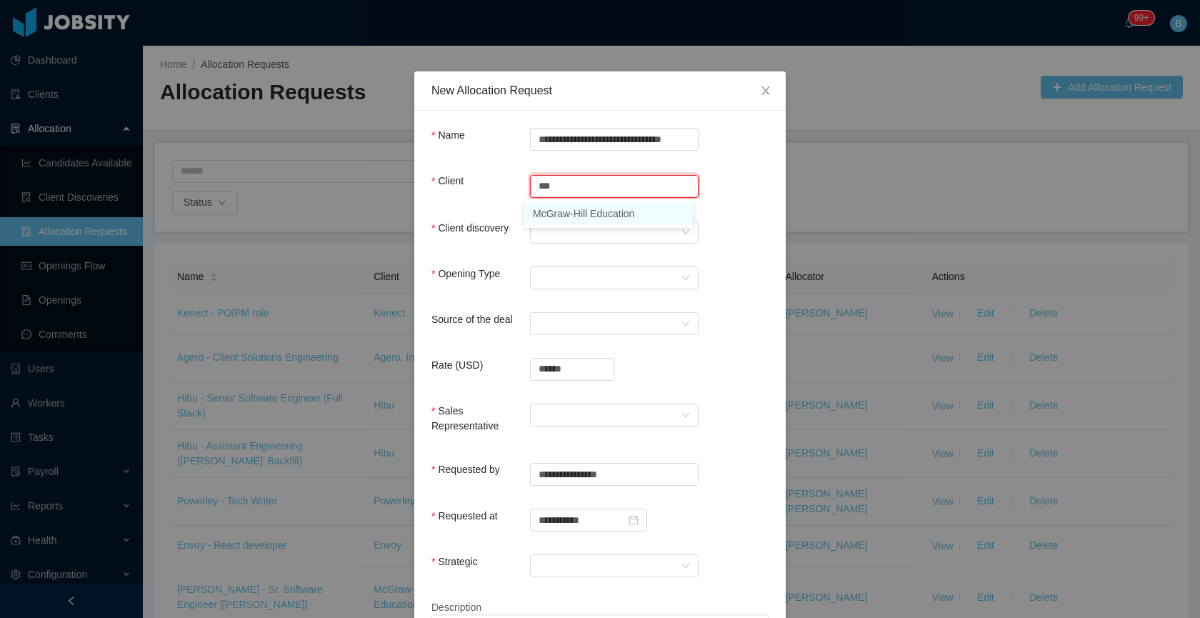
click at [569, 214] on li "McGraw-Hill Education" at bounding box center [608, 213] width 169 height 23
type input "**********"
click at [571, 241] on div at bounding box center [610, 231] width 142 height 21
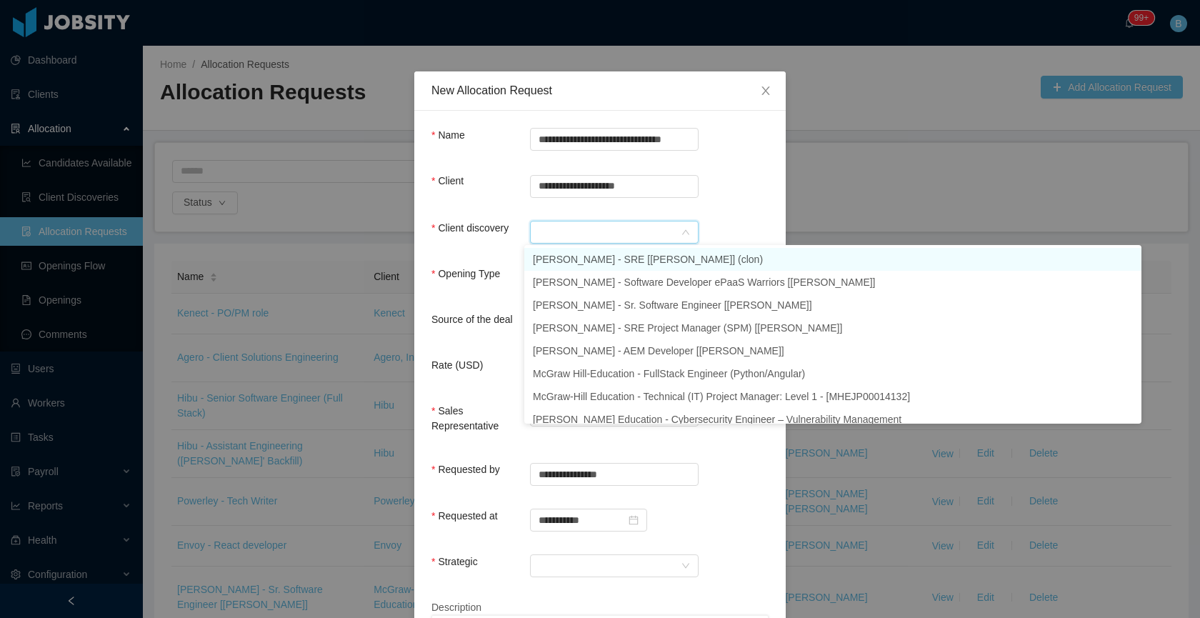
click at [651, 262] on li "[PERSON_NAME] - SRE [[PERSON_NAME]] (clon)" at bounding box center [832, 259] width 617 height 23
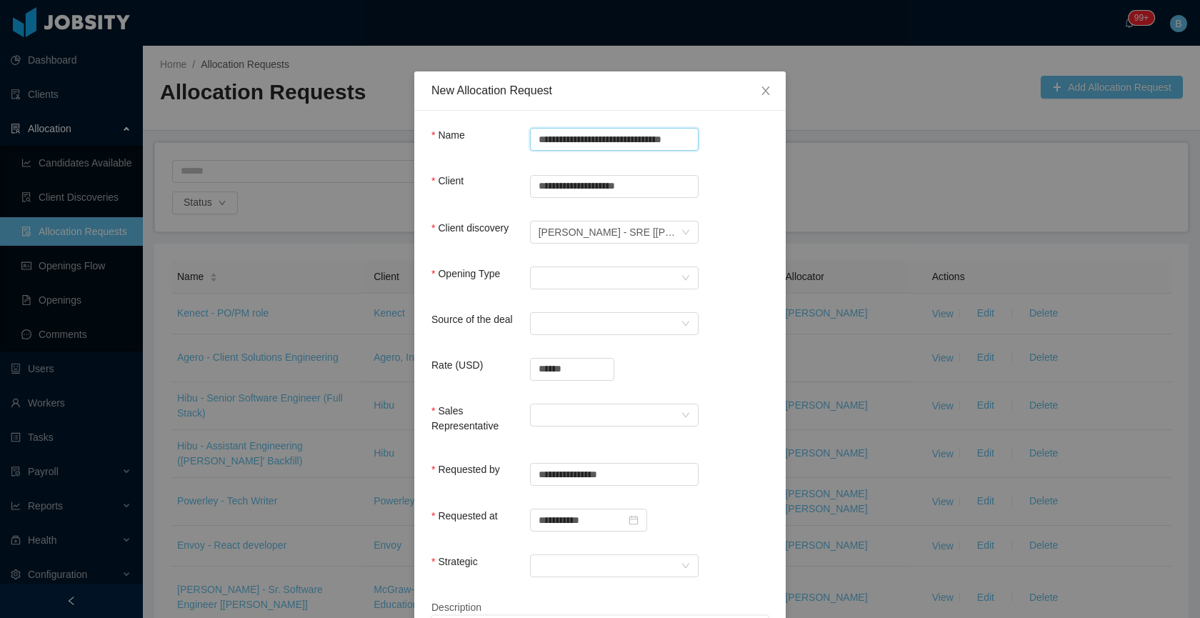
scroll to position [0, 14]
drag, startPoint x: 653, startPoint y: 141, endPoint x: 797, endPoint y: 141, distance: 144.3
click at [797, 141] on div "**********" at bounding box center [600, 309] width 1200 height 618
click at [728, 175] on div "**********" at bounding box center [599, 189] width 337 height 30
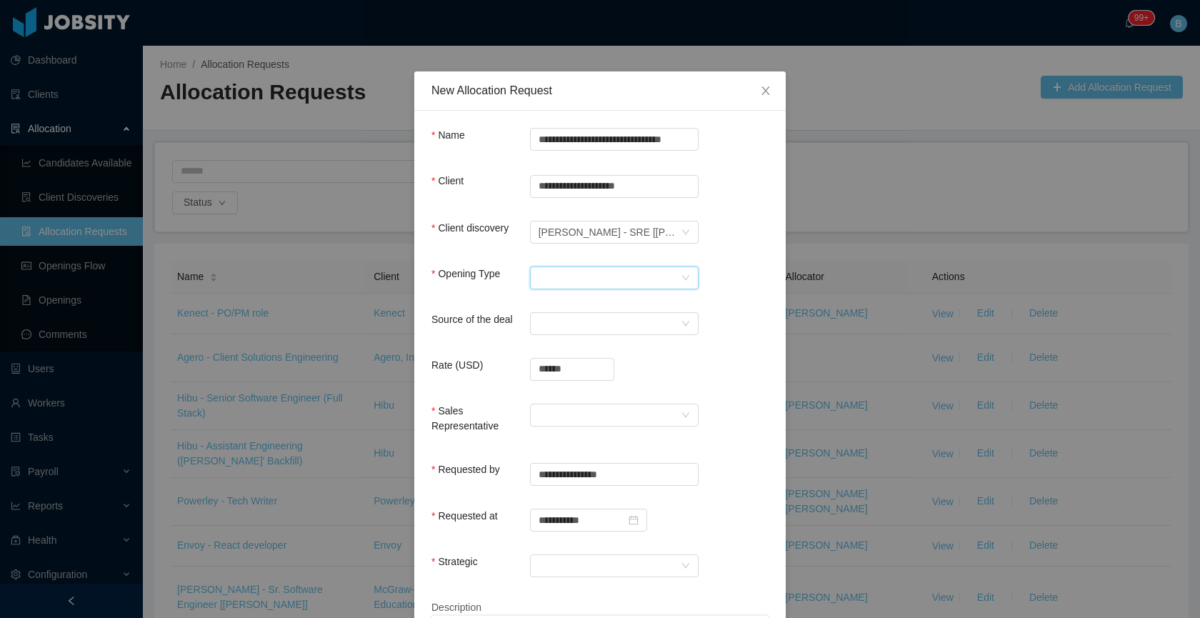
click at [617, 285] on div "Select Opening Type" at bounding box center [610, 277] width 142 height 21
click at [567, 337] on li "Upsale" at bounding box center [608, 327] width 169 height 23
click at [598, 316] on div "Select a Source" at bounding box center [610, 323] width 142 height 21
click at [596, 346] on li "CSM" at bounding box center [608, 350] width 169 height 23
click at [589, 369] on input "******" at bounding box center [572, 369] width 83 height 21
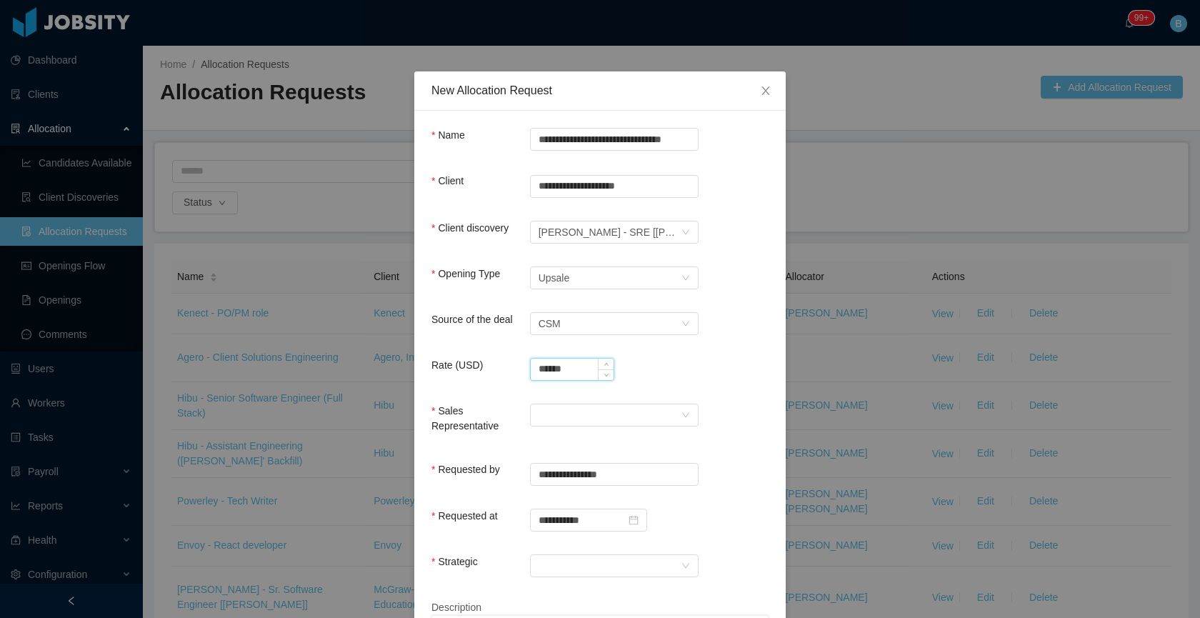
click at [589, 369] on input "******" at bounding box center [572, 369] width 83 height 21
drag, startPoint x: 554, startPoint y: 371, endPoint x: 558, endPoint y: 401, distance: 29.5
click at [554, 371] on input "**********" at bounding box center [572, 369] width 83 height 21
type input "**********"
click at [584, 414] on div at bounding box center [610, 414] width 142 height 21
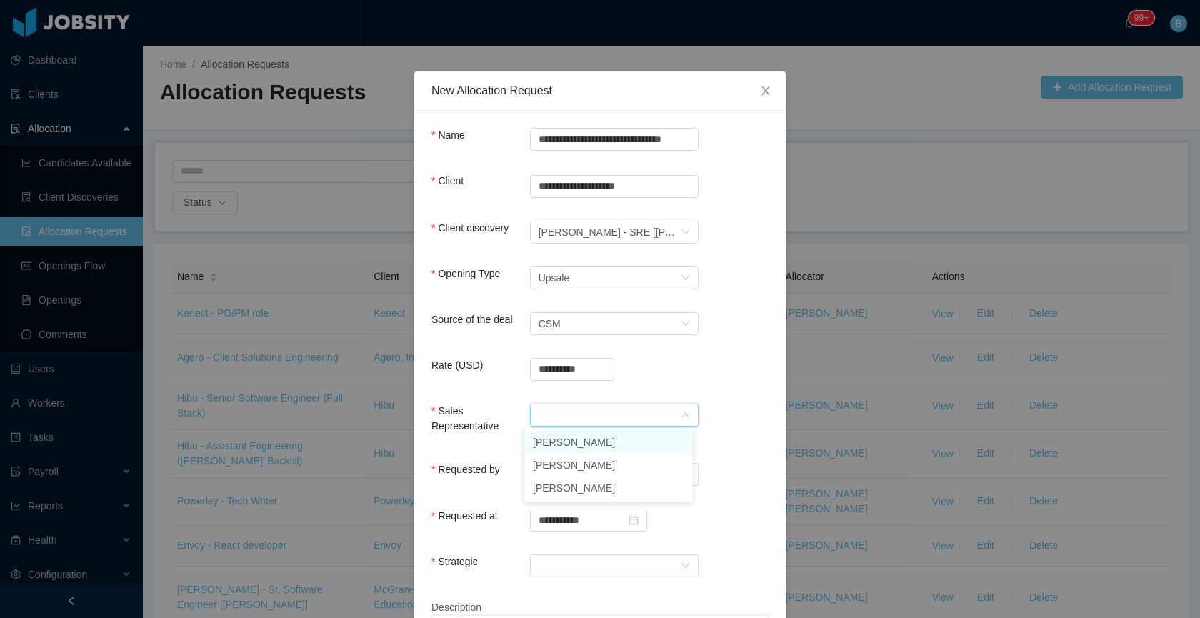
drag, startPoint x: 599, startPoint y: 444, endPoint x: 684, endPoint y: 451, distance: 84.7
click at [599, 444] on li "[PERSON_NAME]" at bounding box center [608, 442] width 169 height 23
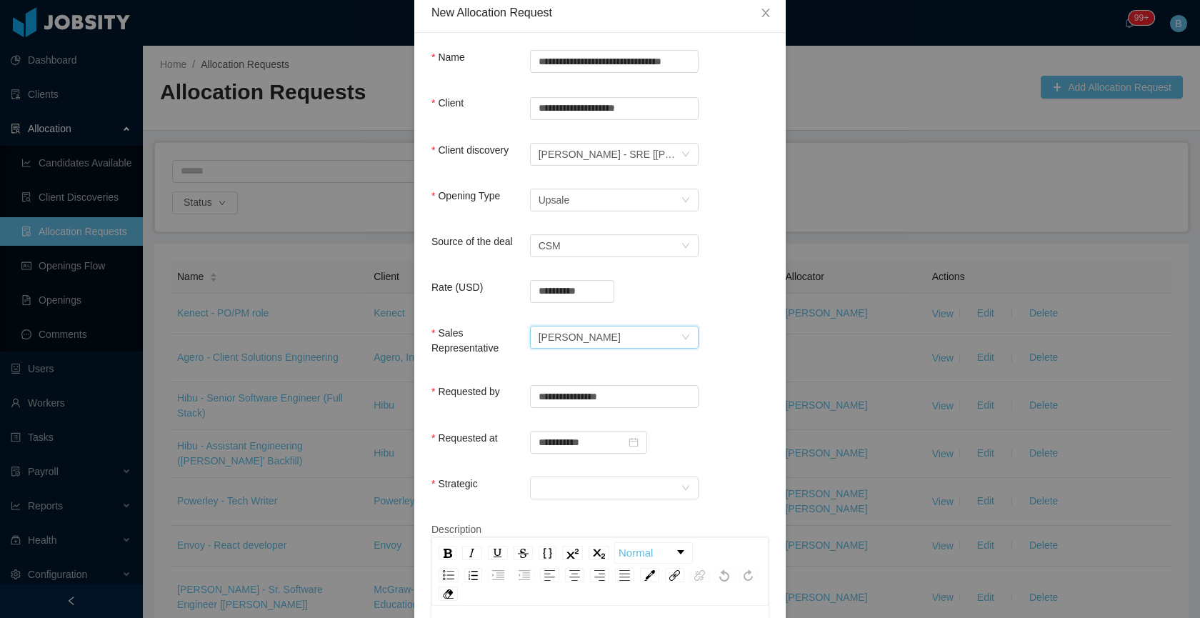
scroll to position [225, 0]
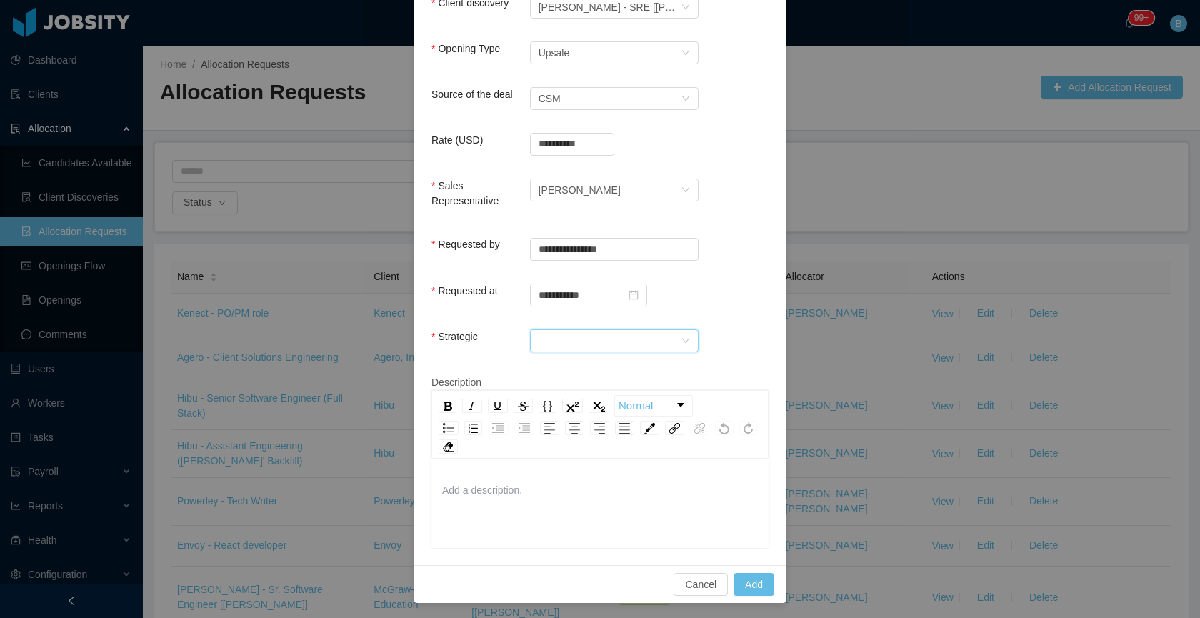
click at [627, 337] on div at bounding box center [610, 340] width 142 height 21
click at [610, 362] on li "Yes" at bounding box center [608, 367] width 169 height 23
click at [581, 332] on div "Yes" at bounding box center [610, 340] width 142 height 21
click at [734, 316] on form "**********" at bounding box center [599, 225] width 337 height 645
click at [743, 575] on button "Add" at bounding box center [754, 584] width 41 height 23
